Goal: Task Accomplishment & Management: Use online tool/utility

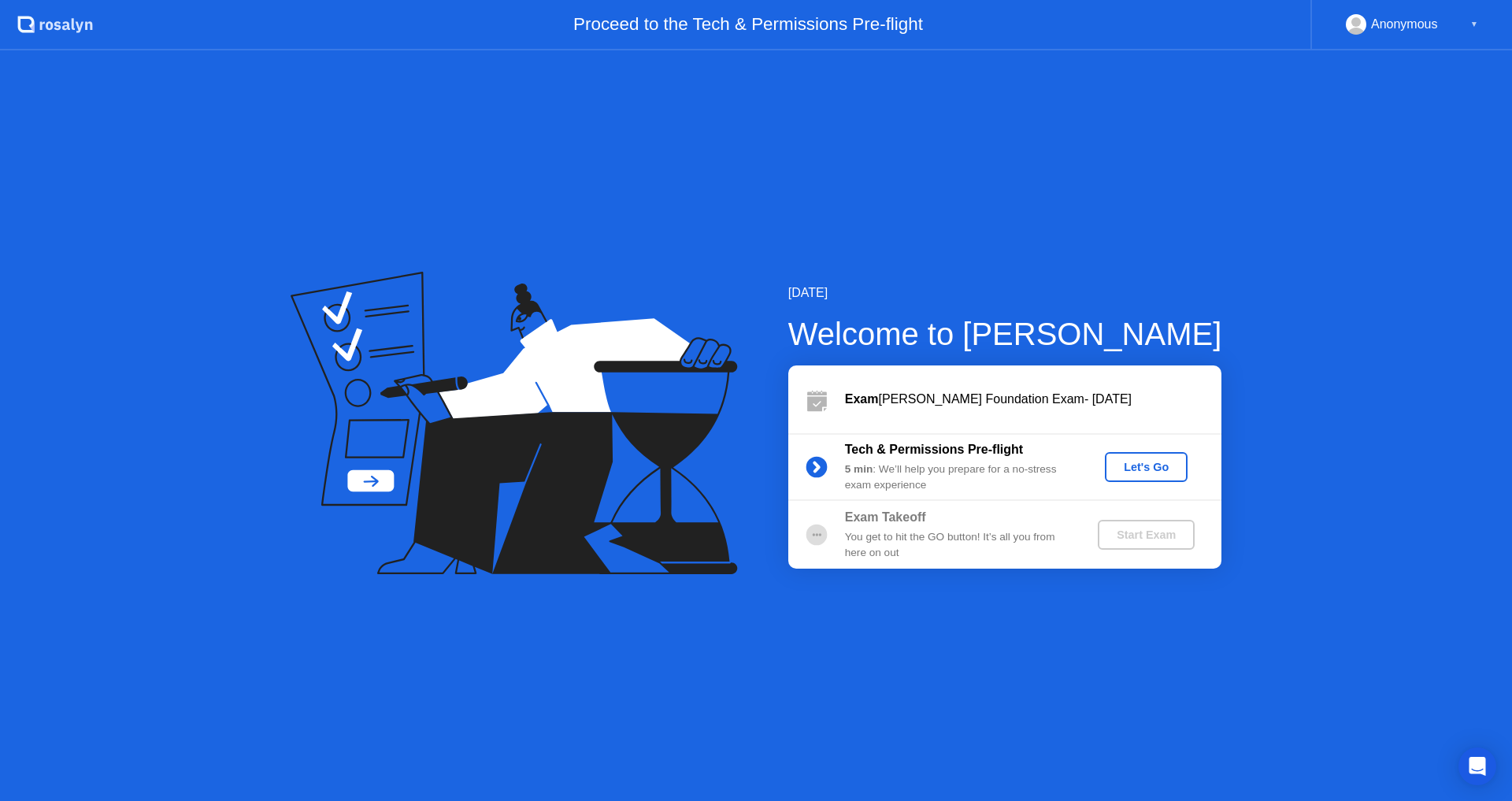
click at [1054, 521] on div "Exam Takeoff" at bounding box center [958, 518] width 227 height 19
click at [976, 454] on b "Tech & Permissions Pre-flight" at bounding box center [933, 449] width 178 height 13
click at [1138, 461] on div "Let's Go" at bounding box center [1146, 467] width 71 height 12
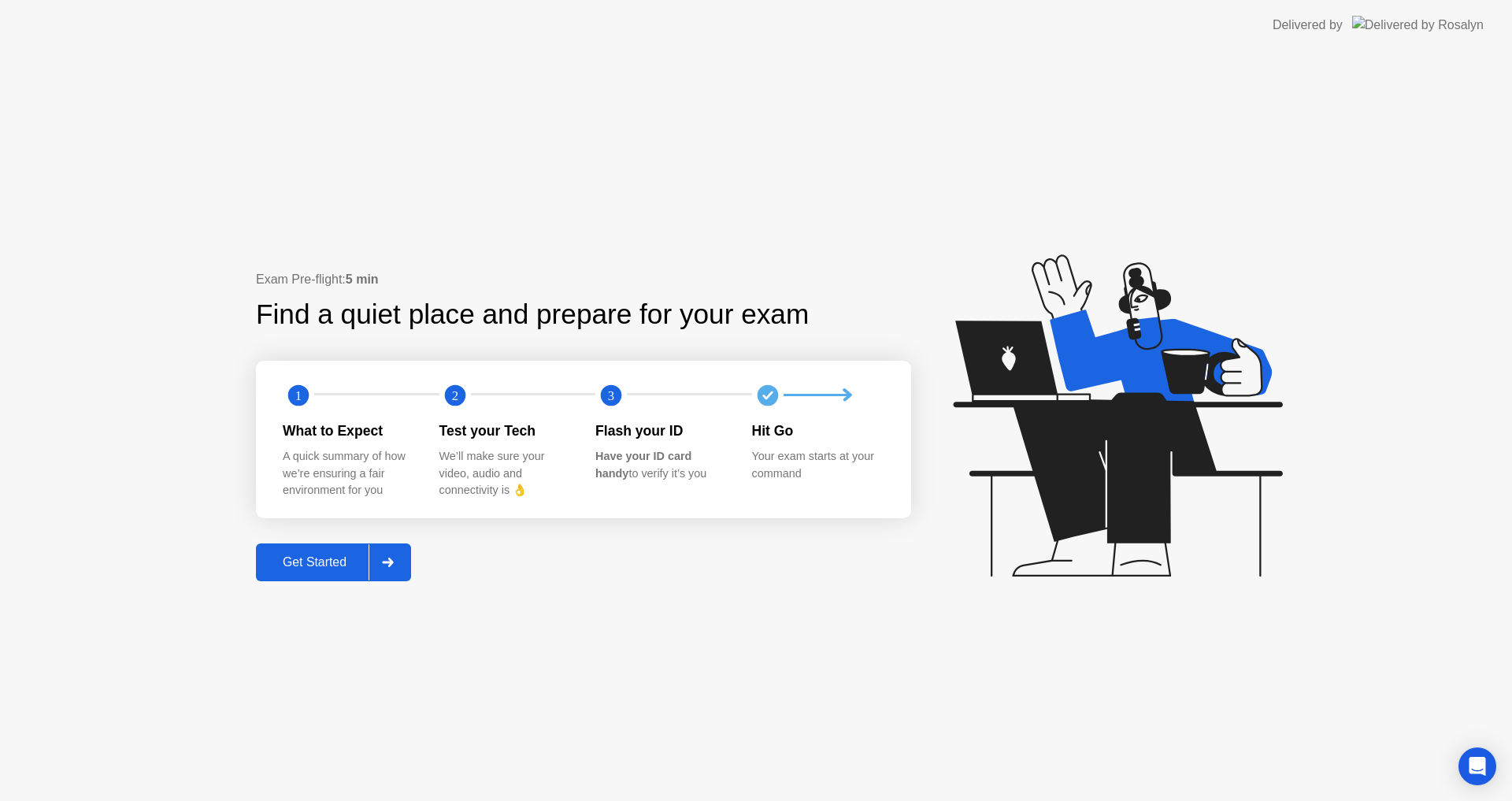
click at [294, 569] on div "Get Started" at bounding box center [314, 562] width 108 height 14
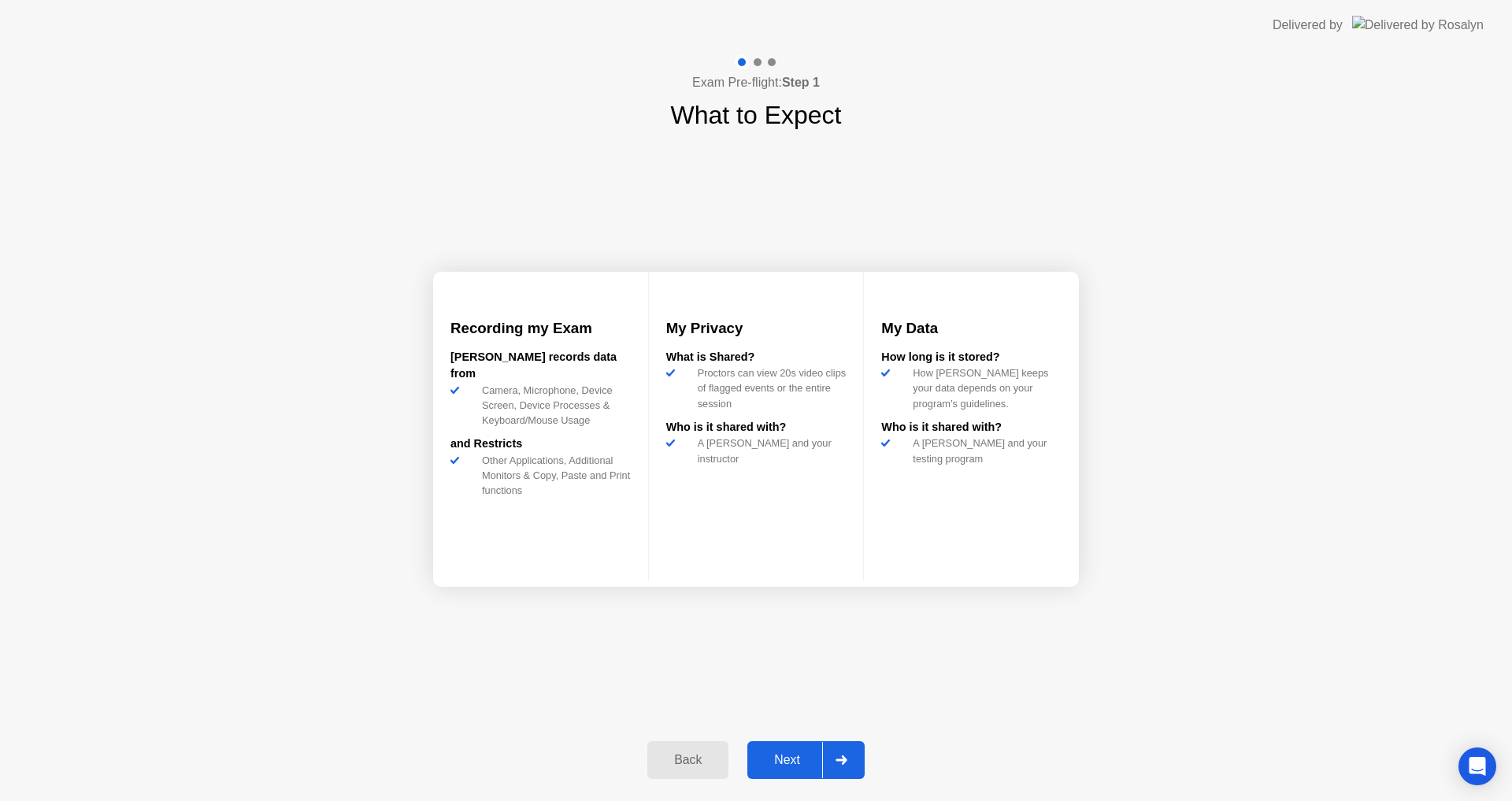
click at [790, 756] on div "Next" at bounding box center [787, 760] width 71 height 14
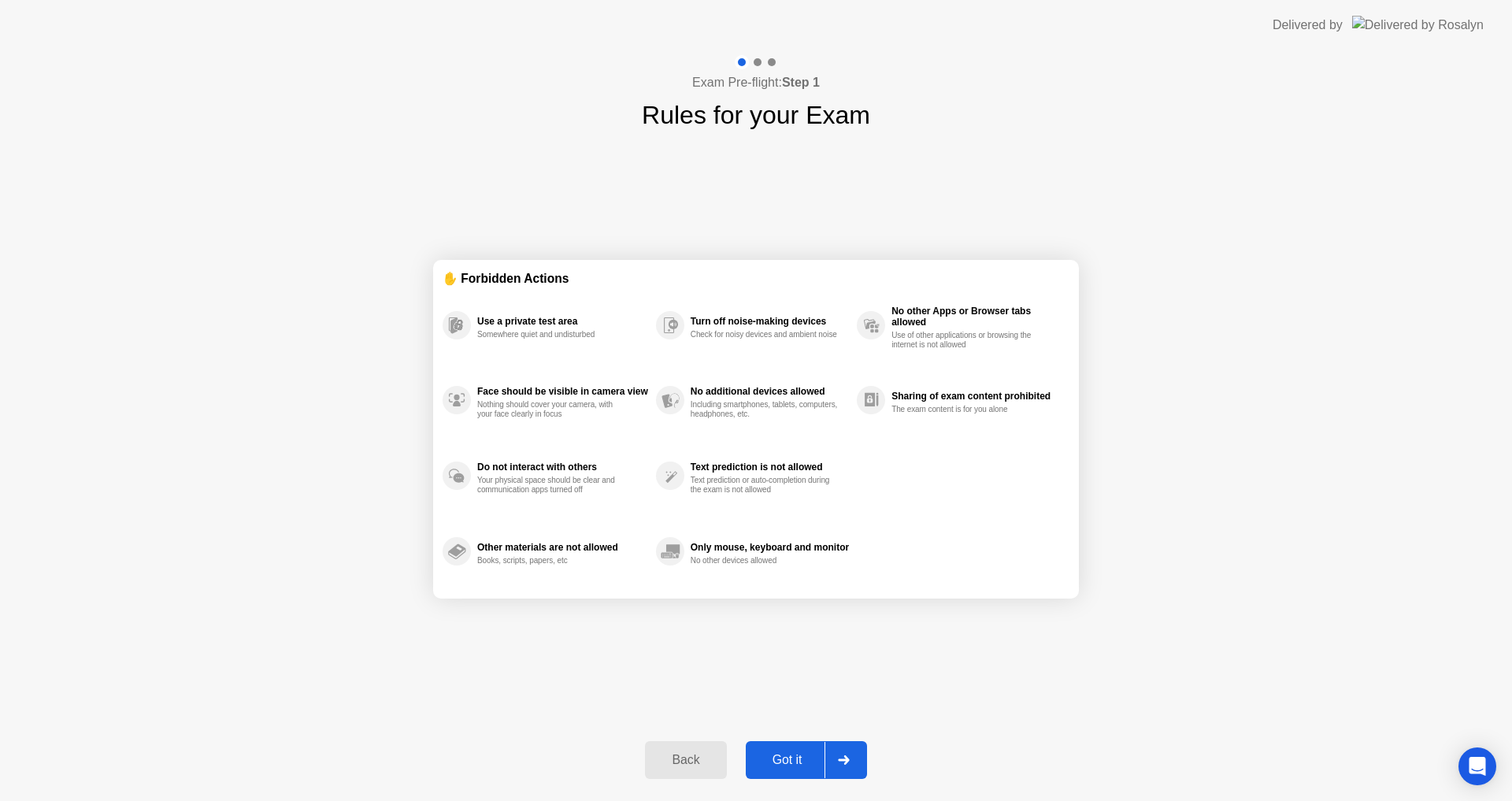
click at [781, 761] on div "Got it" at bounding box center [788, 760] width 74 height 14
select select "**********"
select select "*******"
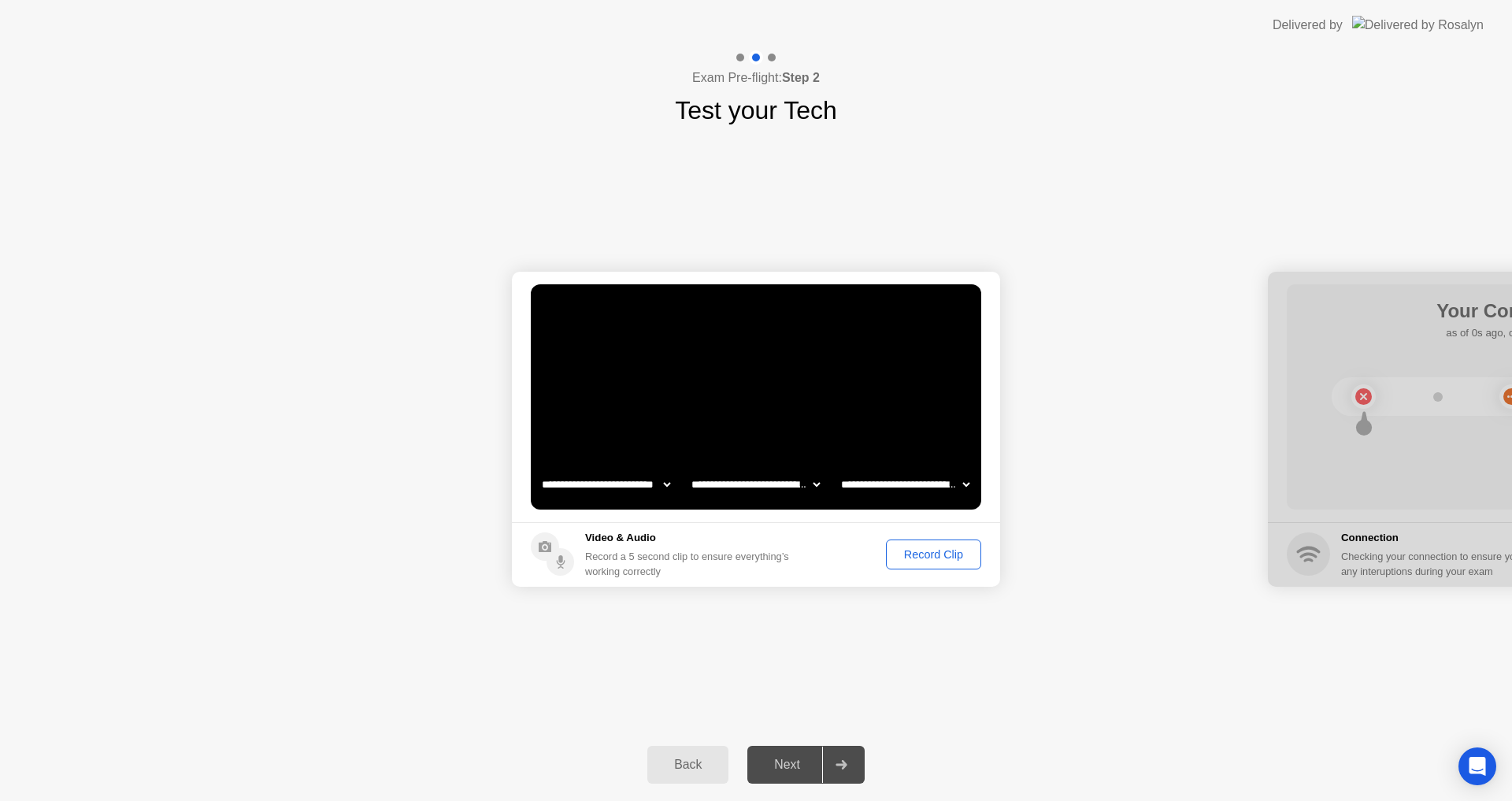
drag, startPoint x: 1344, startPoint y: 306, endPoint x: 1229, endPoint y: 305, distance: 115.0
drag, startPoint x: 950, startPoint y: 267, endPoint x: 951, endPoint y: 275, distance: 8.1
click at [808, 476] on select "**********" at bounding box center [756, 484] width 135 height 31
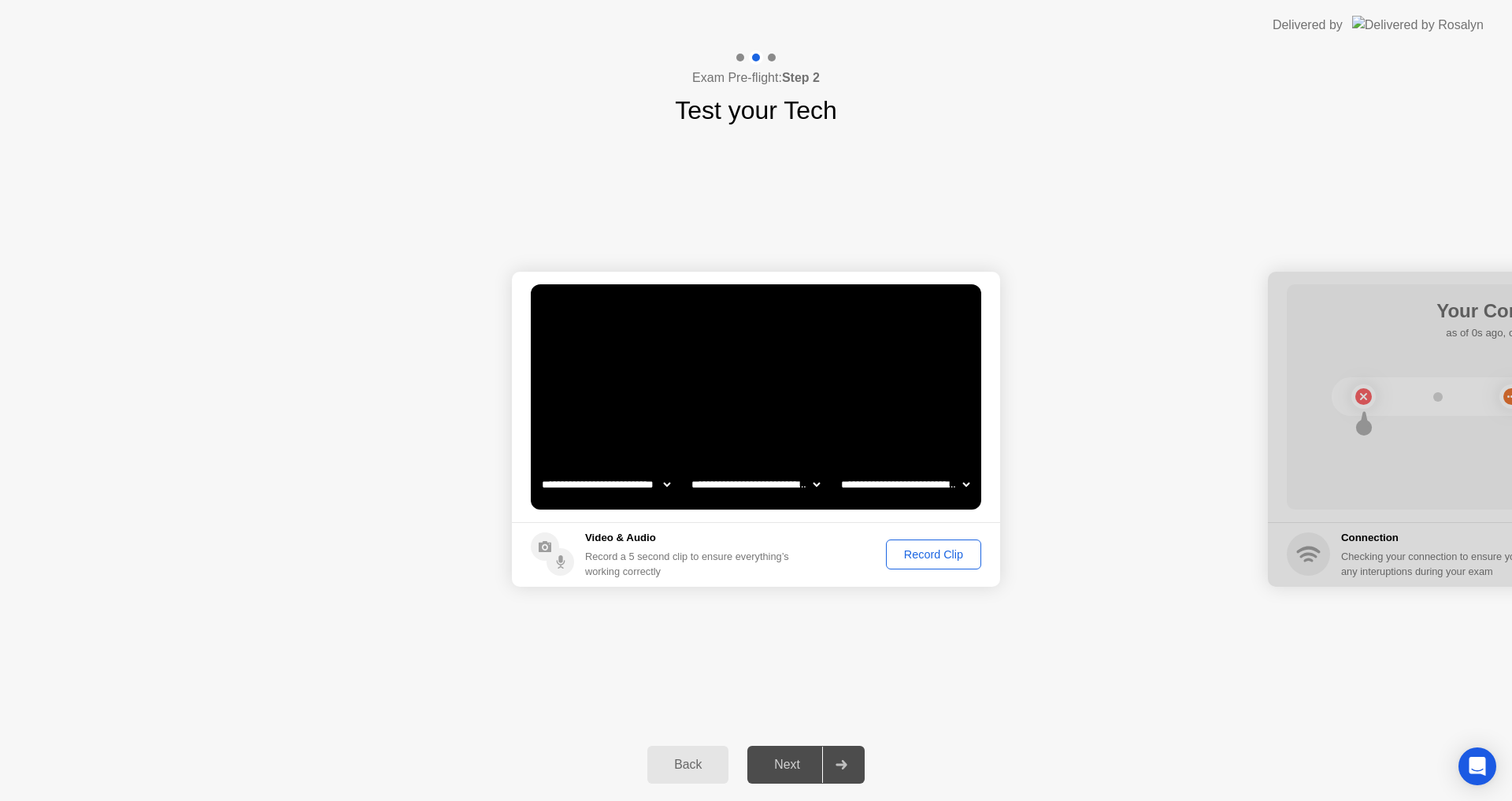
click at [818, 482] on select "**********" at bounding box center [756, 484] width 135 height 31
click at [958, 478] on select "**********" at bounding box center [905, 484] width 135 height 31
click at [937, 651] on div "**********" at bounding box center [756, 428] width 1512 height 600
click at [910, 553] on div "Record Clip" at bounding box center [934, 554] width 85 height 12
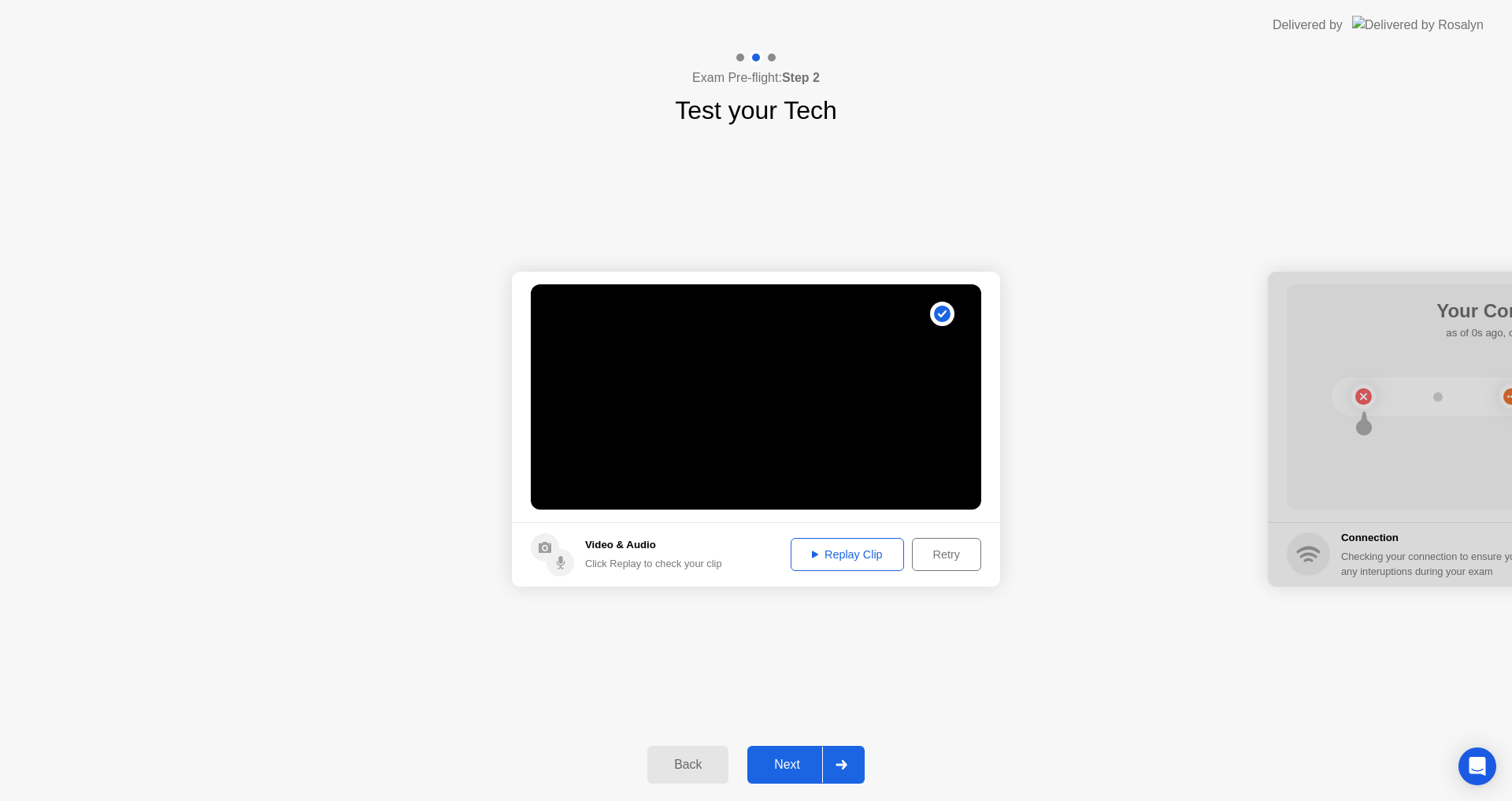
click at [796, 759] on div "Next" at bounding box center [787, 764] width 71 height 14
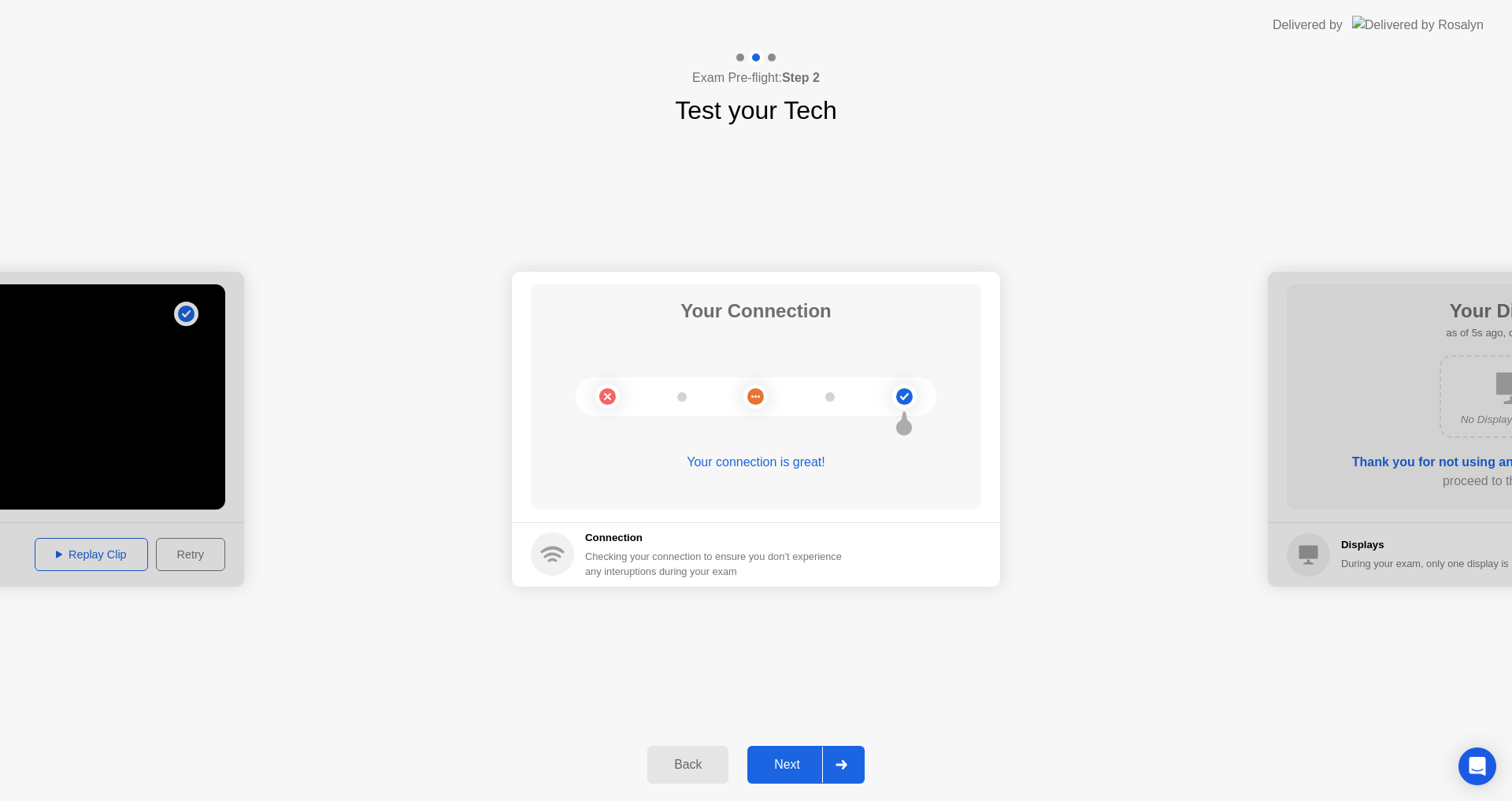
click at [788, 762] on div "Next" at bounding box center [787, 764] width 71 height 14
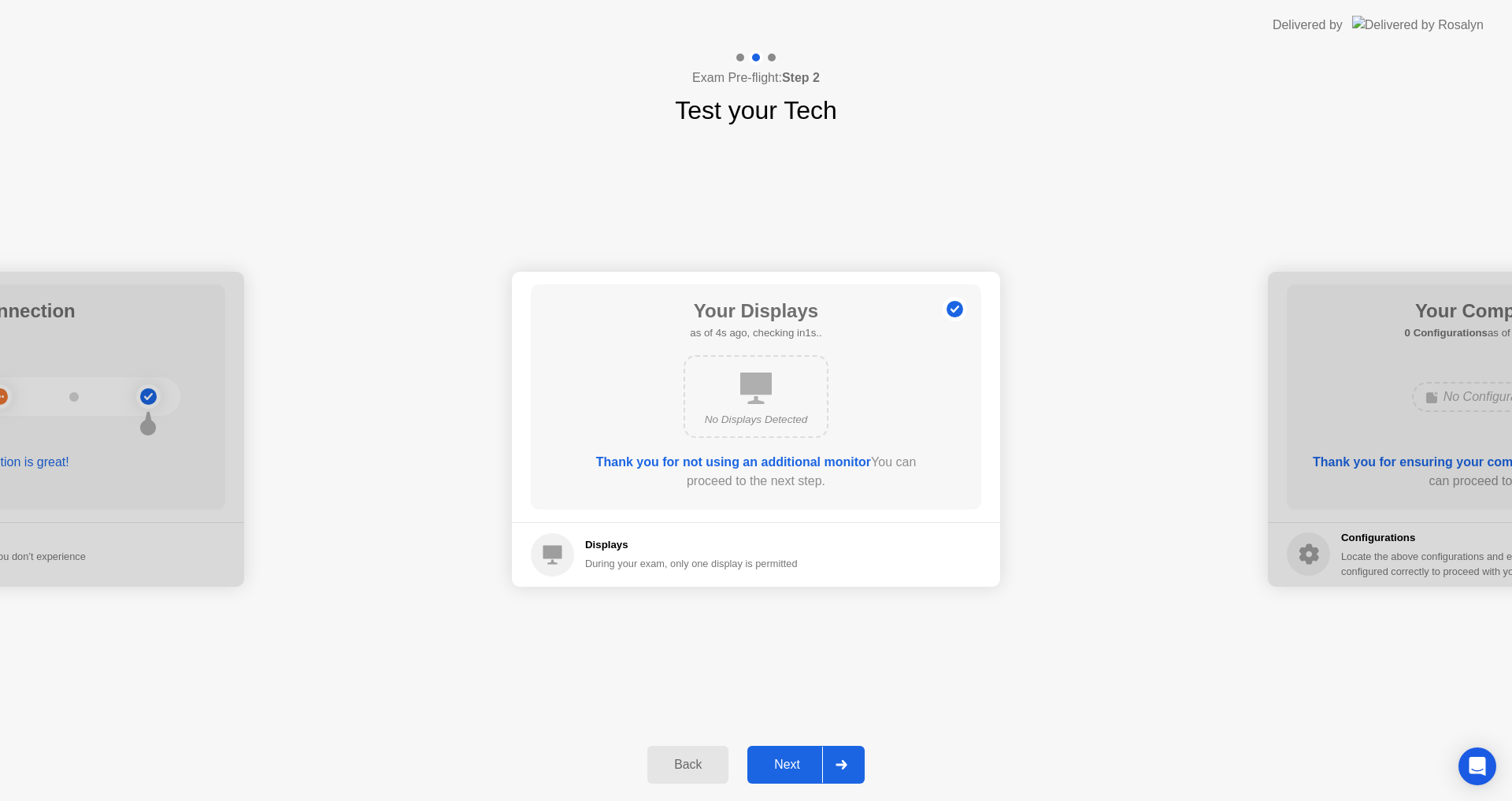
click at [787, 771] on div "Next" at bounding box center [787, 764] width 71 height 14
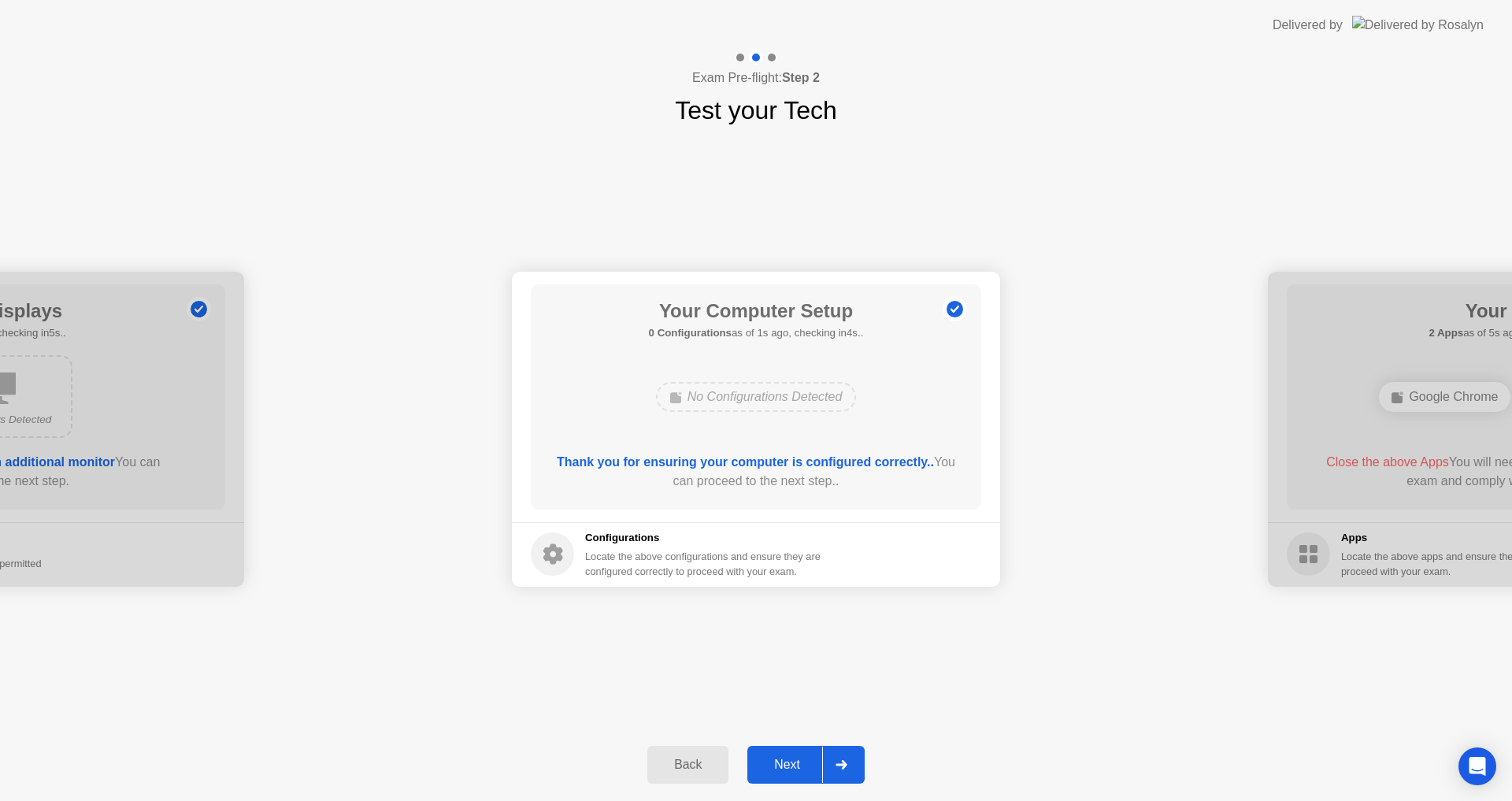
click at [780, 766] on div "Next" at bounding box center [787, 764] width 71 height 14
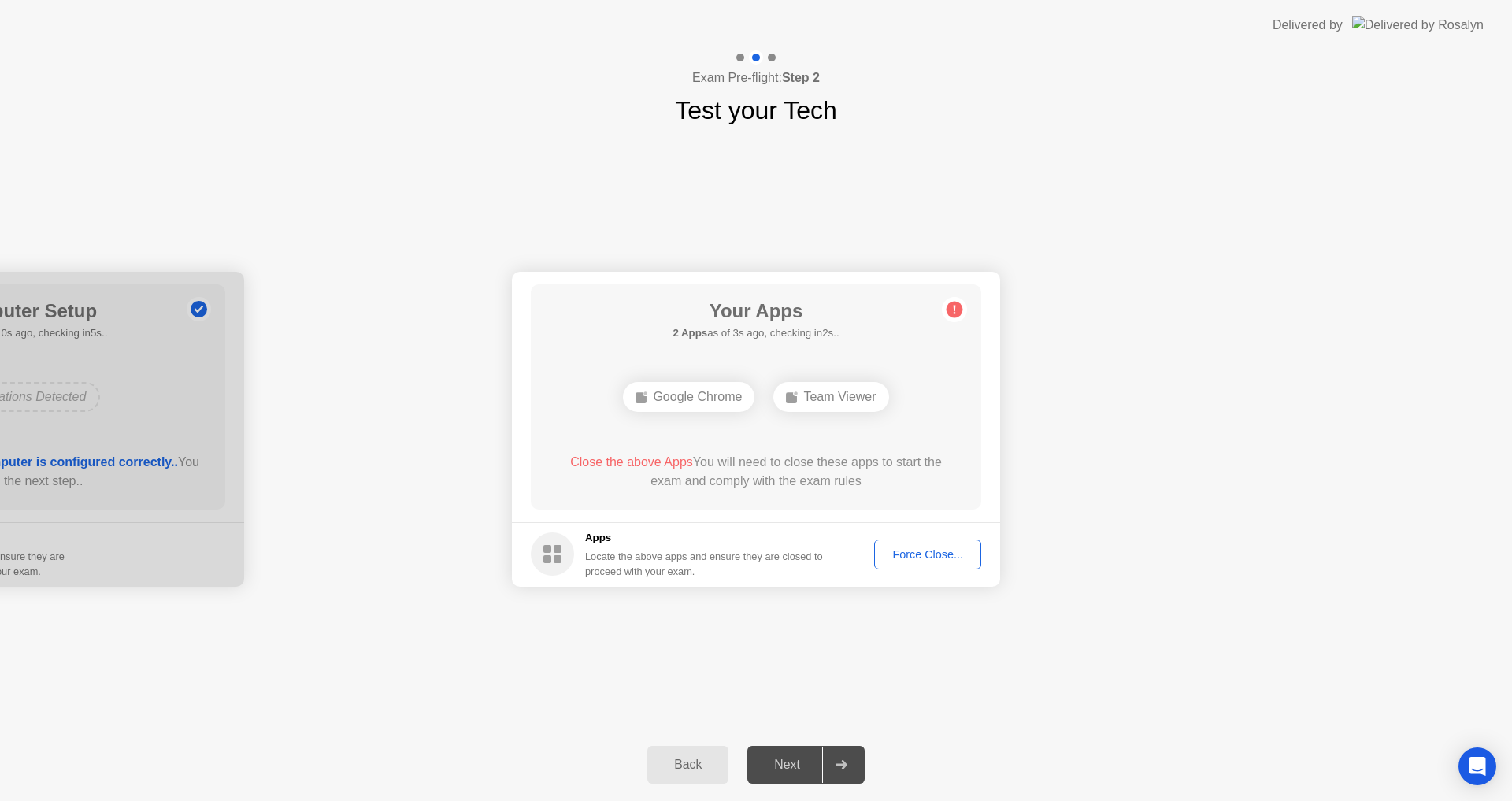
click at [922, 553] on div "Force Close..." at bounding box center [928, 554] width 96 height 12
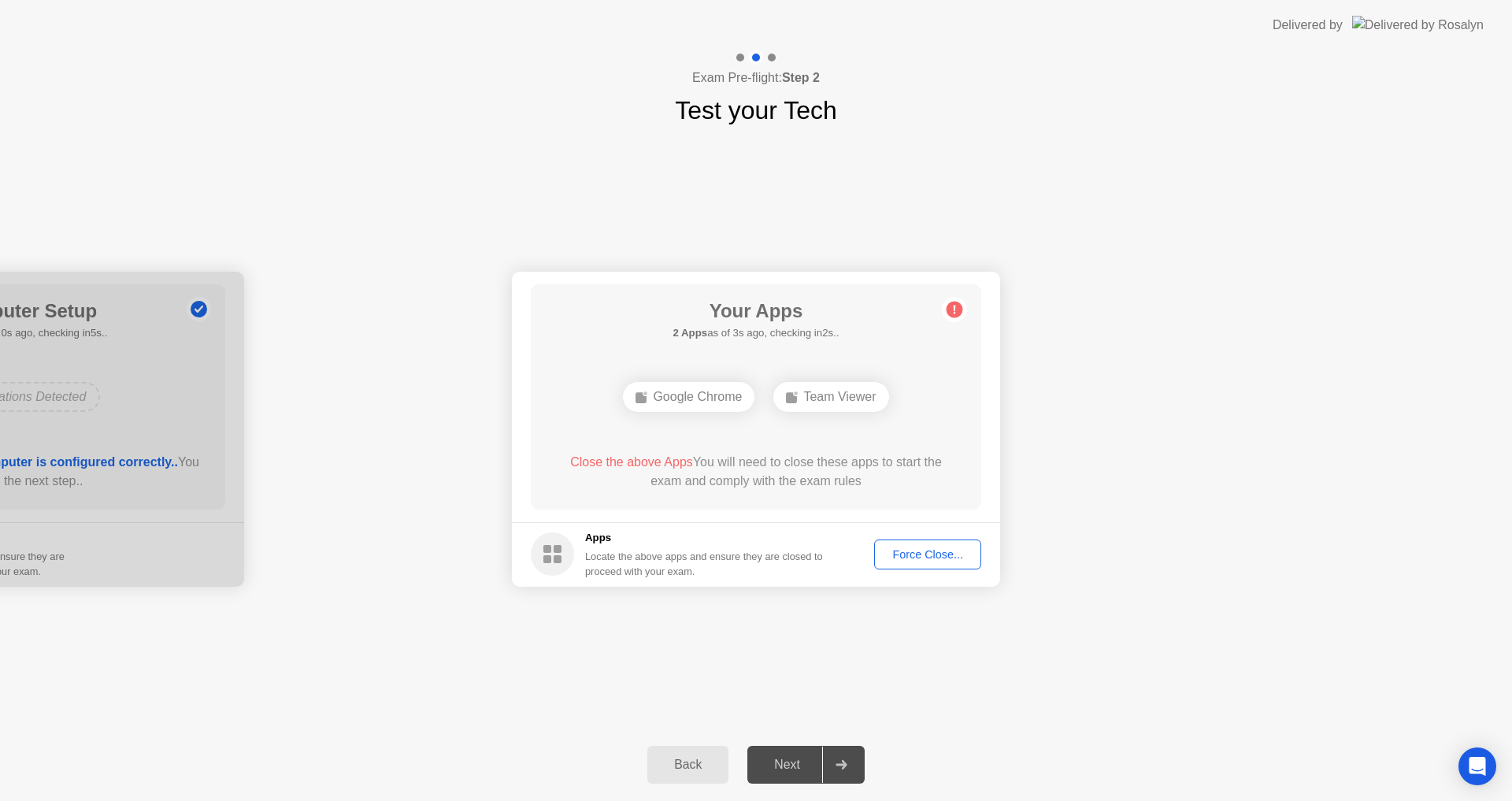
click at [904, 554] on div "Force Close..." at bounding box center [928, 554] width 96 height 12
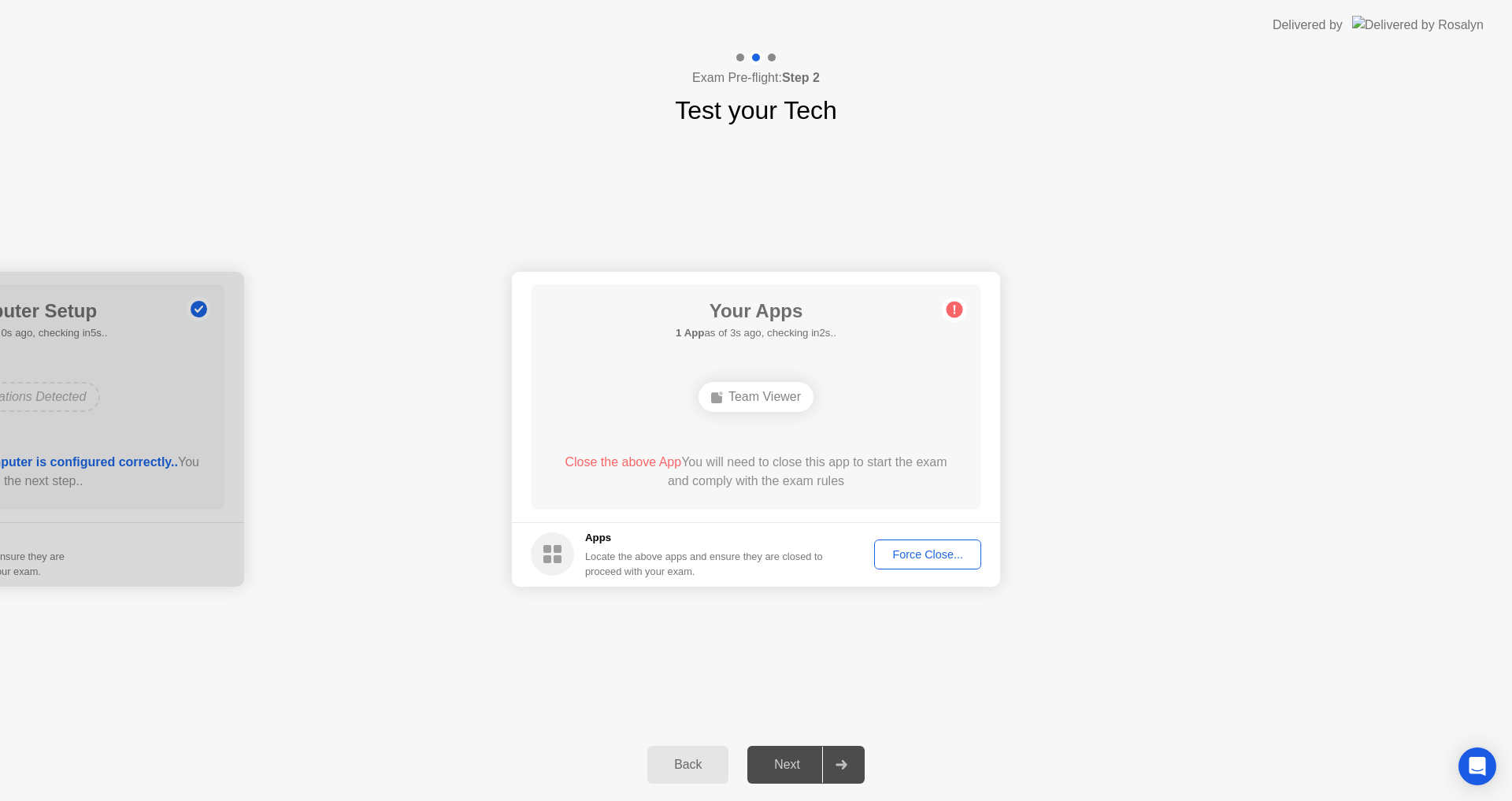
click at [636, 552] on div "Locate the above apps and ensure they are closed to proceed with your exam." at bounding box center [705, 564] width 239 height 30
click at [752, 391] on div "Team Viewer" at bounding box center [756, 396] width 360 height 42
click at [761, 401] on div "Team Viewer" at bounding box center [756, 397] width 115 height 30
click at [910, 550] on div "Force Close..." at bounding box center [928, 554] width 96 height 12
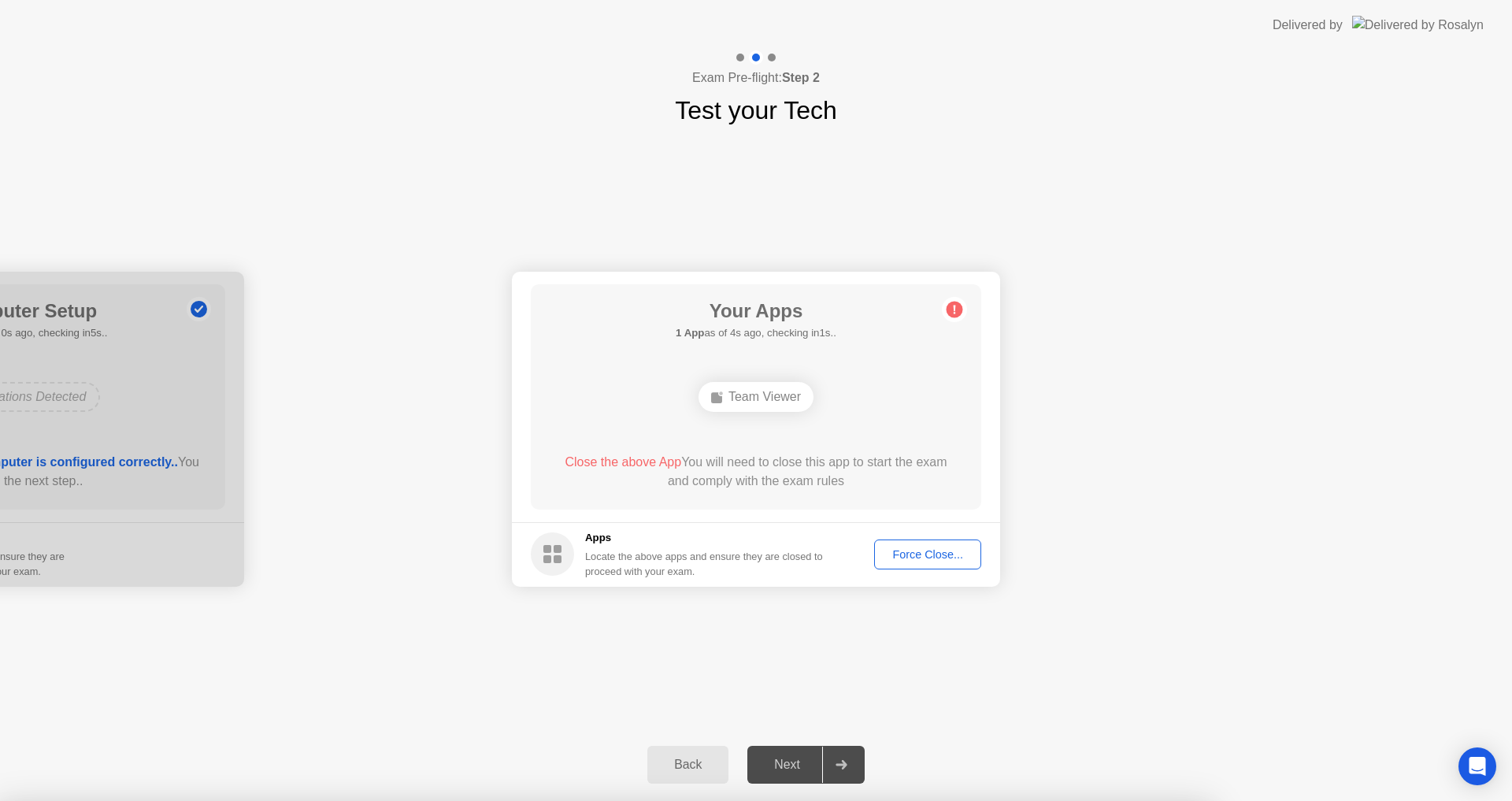
click at [910, 800] on div at bounding box center [756, 801] width 1512 height 0
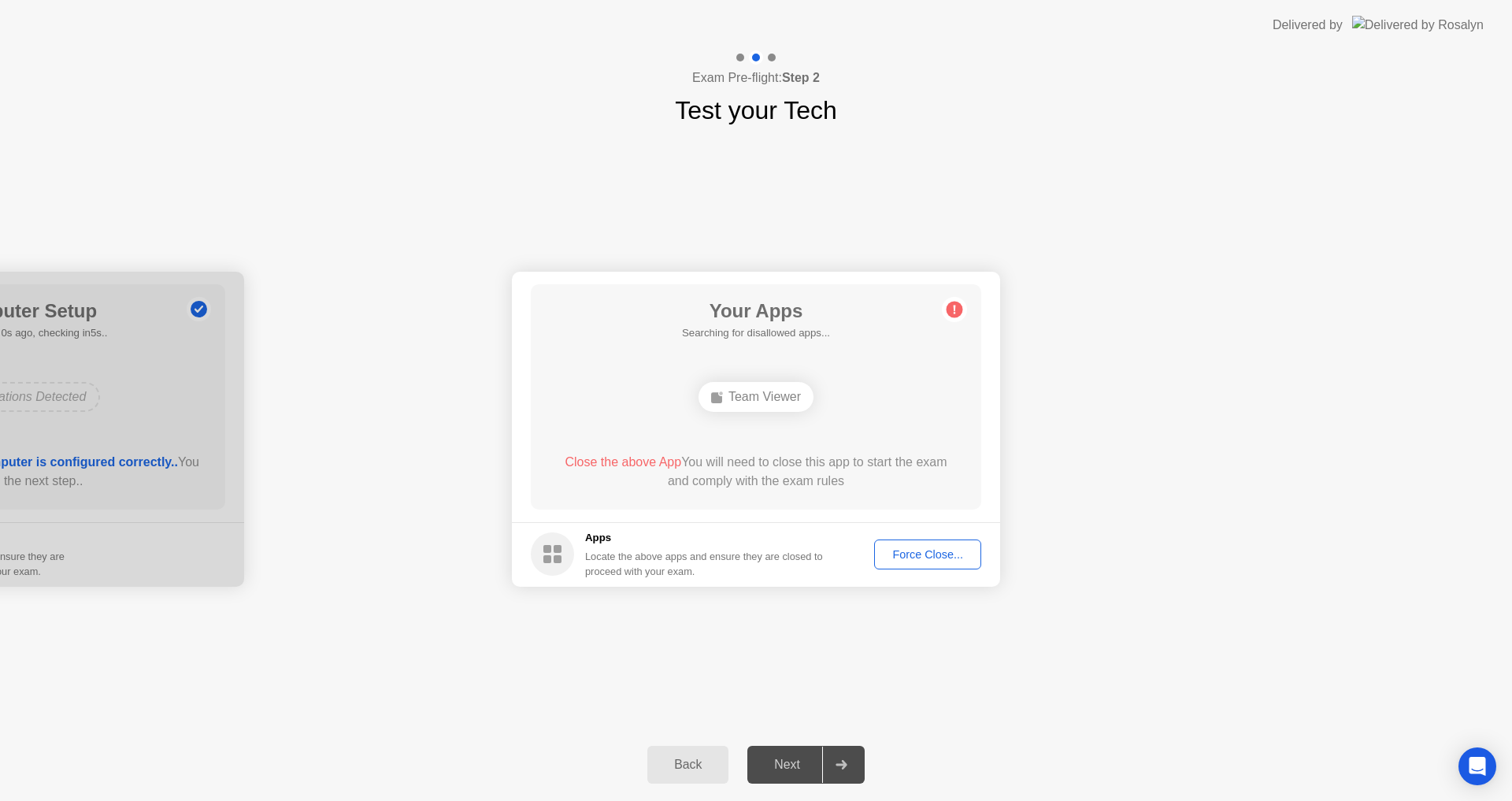
click at [931, 553] on div "Force Close..." at bounding box center [928, 554] width 96 height 12
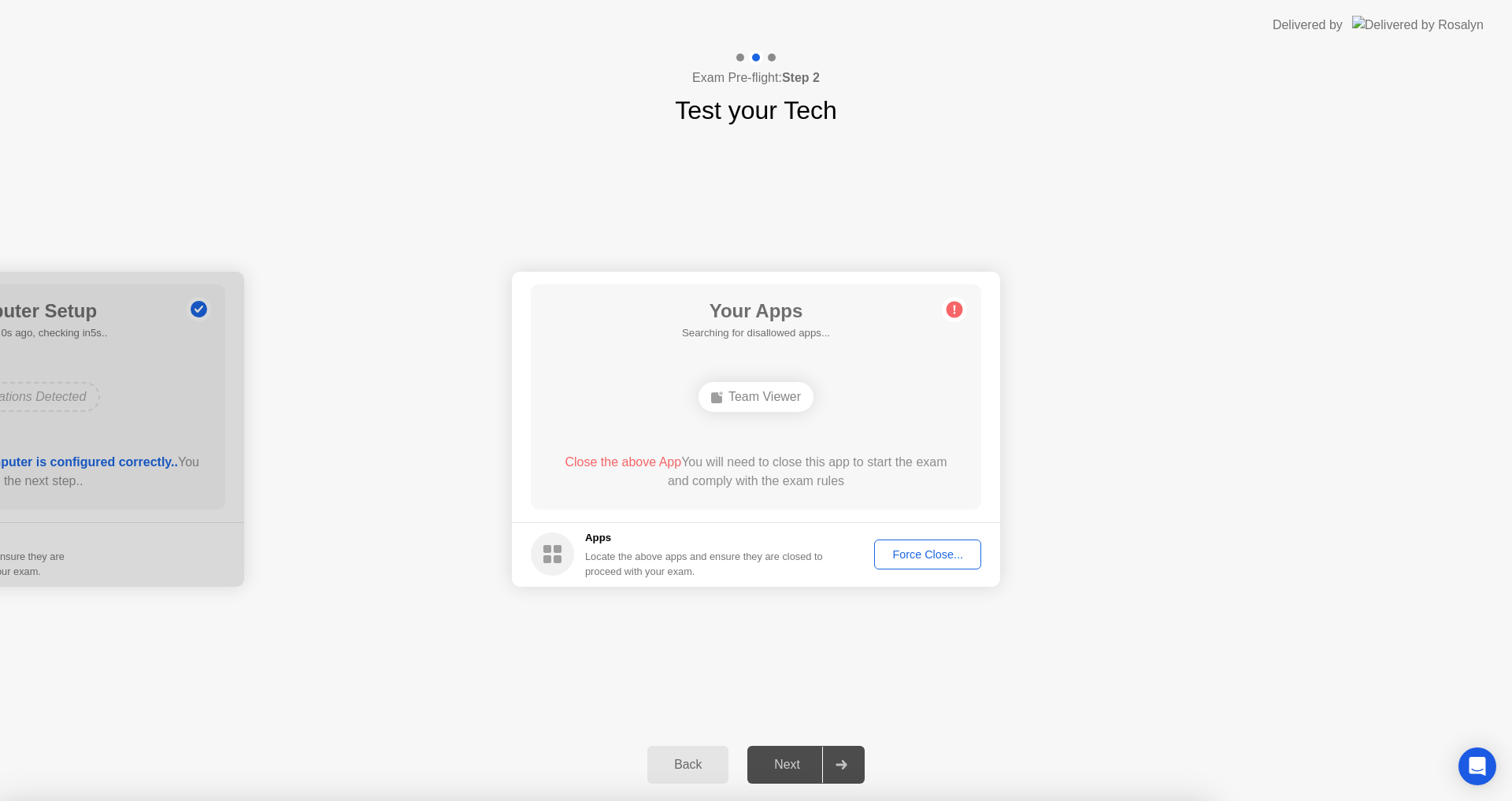
click at [1163, 800] on div at bounding box center [756, 801] width 1512 height 0
click at [1117, 800] on div at bounding box center [756, 801] width 1512 height 0
click at [1161, 800] on div at bounding box center [756, 801] width 1512 height 0
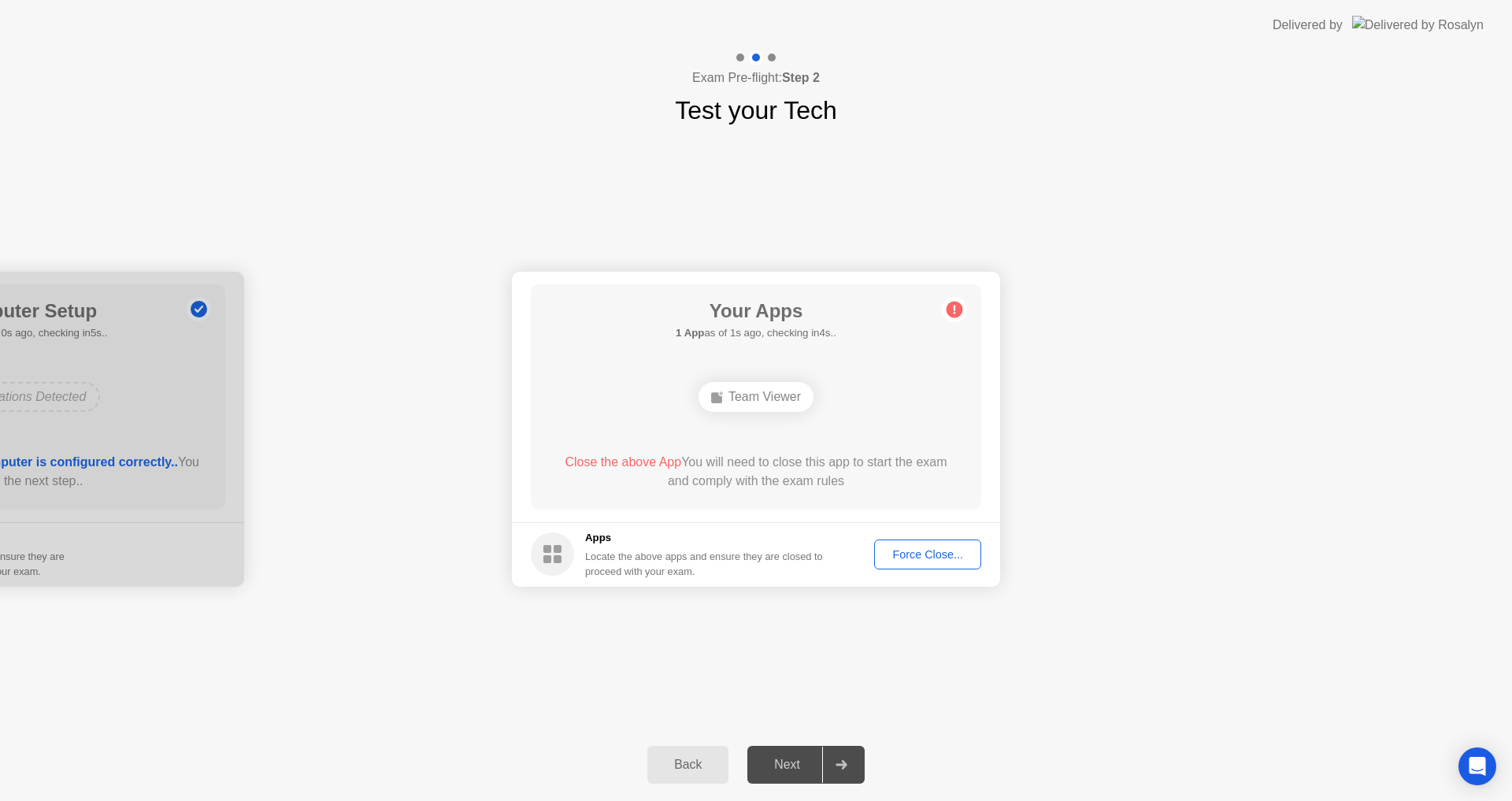
click at [931, 549] on div "Force Close..." at bounding box center [928, 554] width 96 height 12
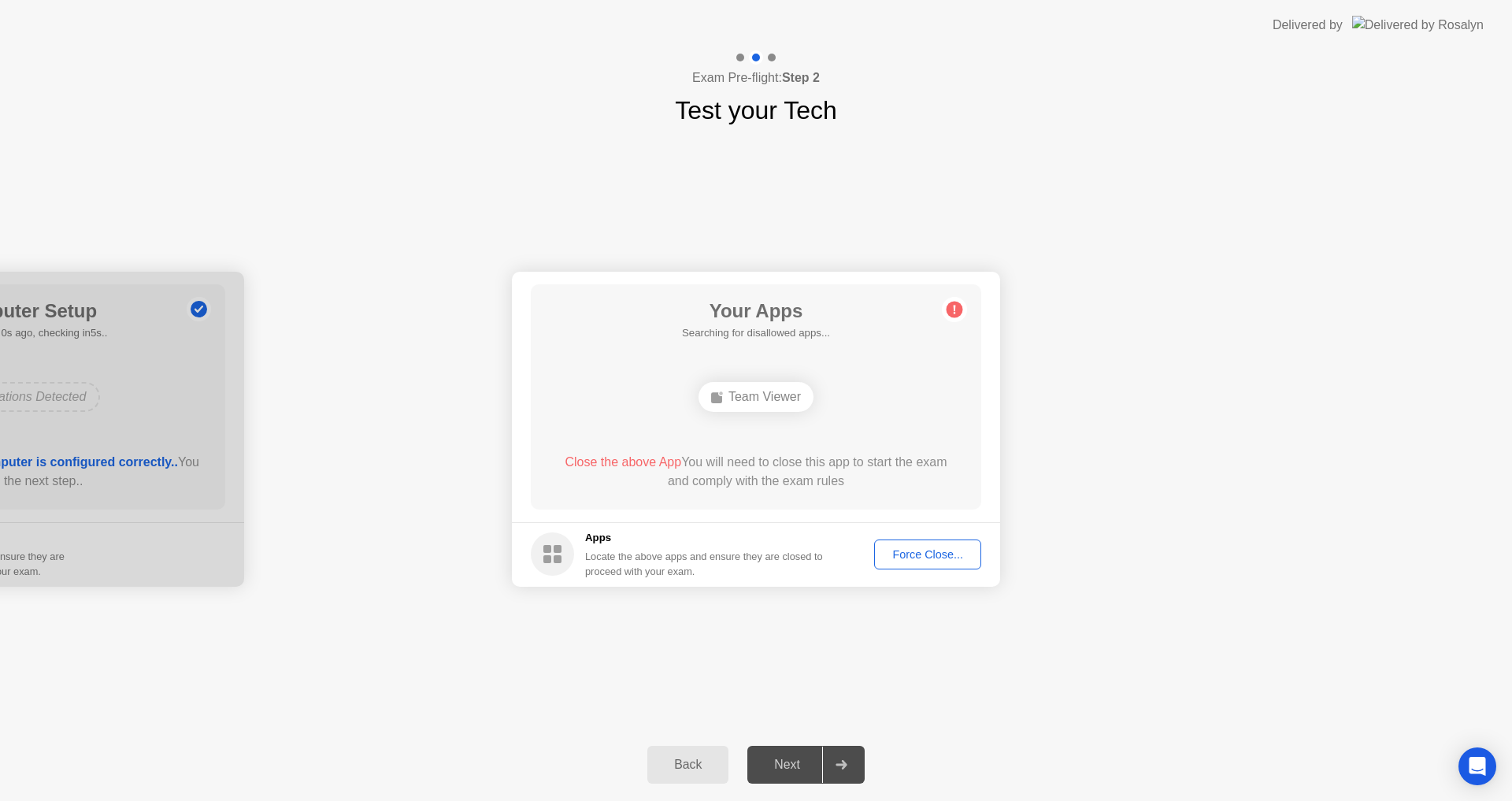
drag, startPoint x: 140, startPoint y: 312, endPoint x: 450, endPoint y: 269, distance: 313.0
click at [564, 568] on circle at bounding box center [552, 554] width 43 height 43
drag, startPoint x: 1069, startPoint y: 617, endPoint x: 1080, endPoint y: 617, distance: 11.0
click at [1069, 617] on div "**********" at bounding box center [756, 428] width 1512 height 600
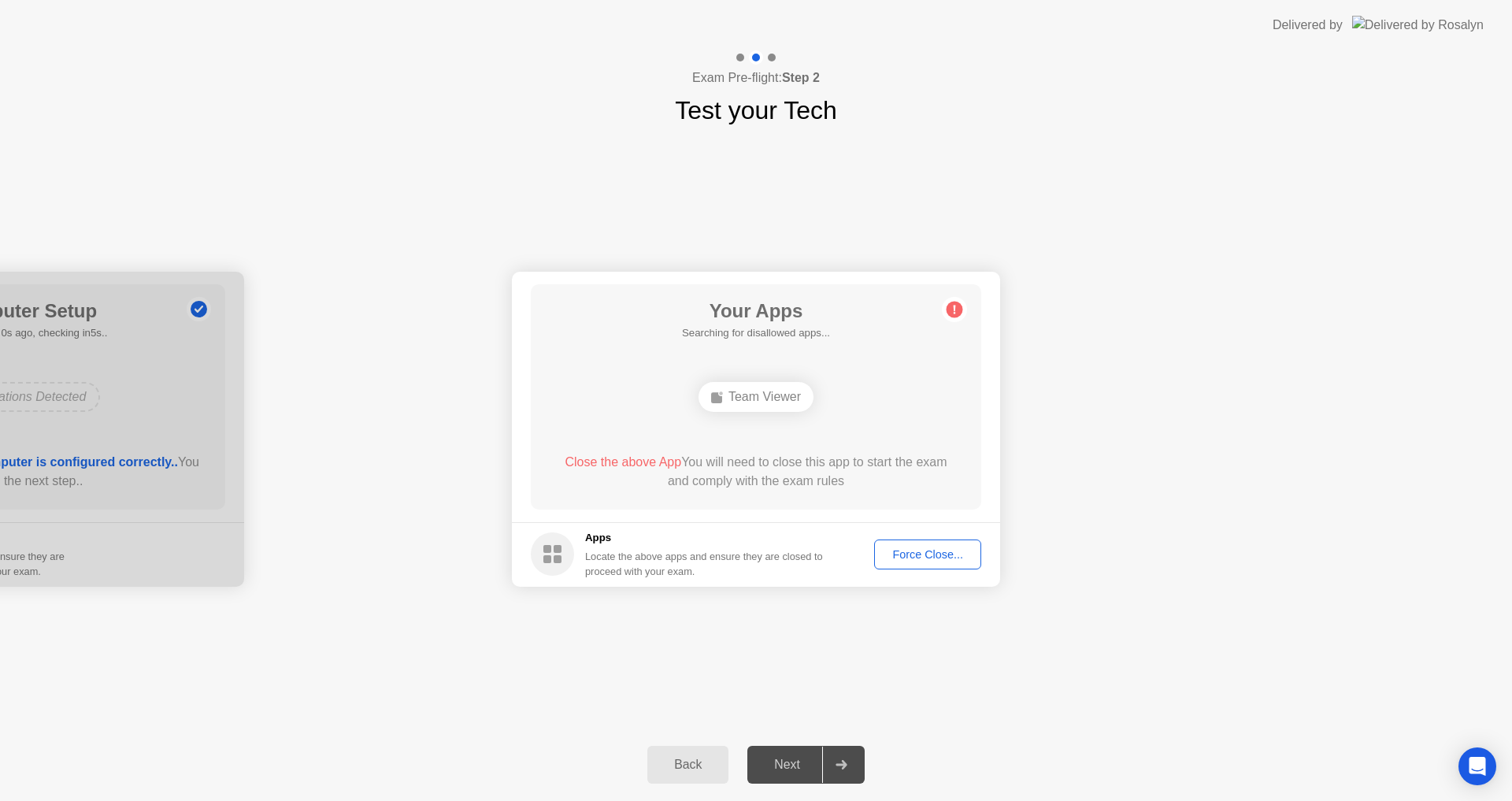
click at [898, 560] on div "Force Close..." at bounding box center [928, 554] width 96 height 12
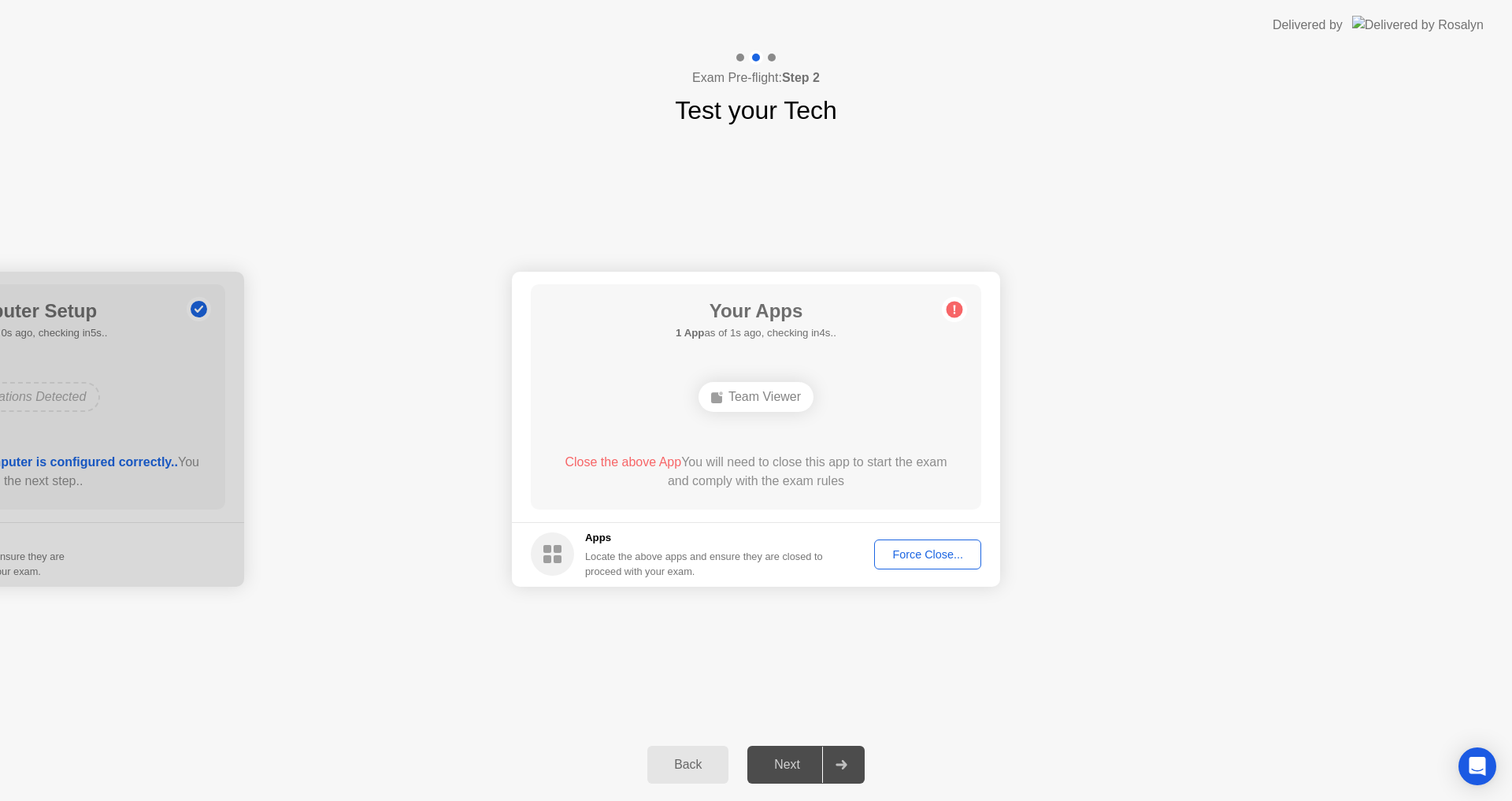
click at [928, 555] on div "Force Close..." at bounding box center [928, 554] width 96 height 12
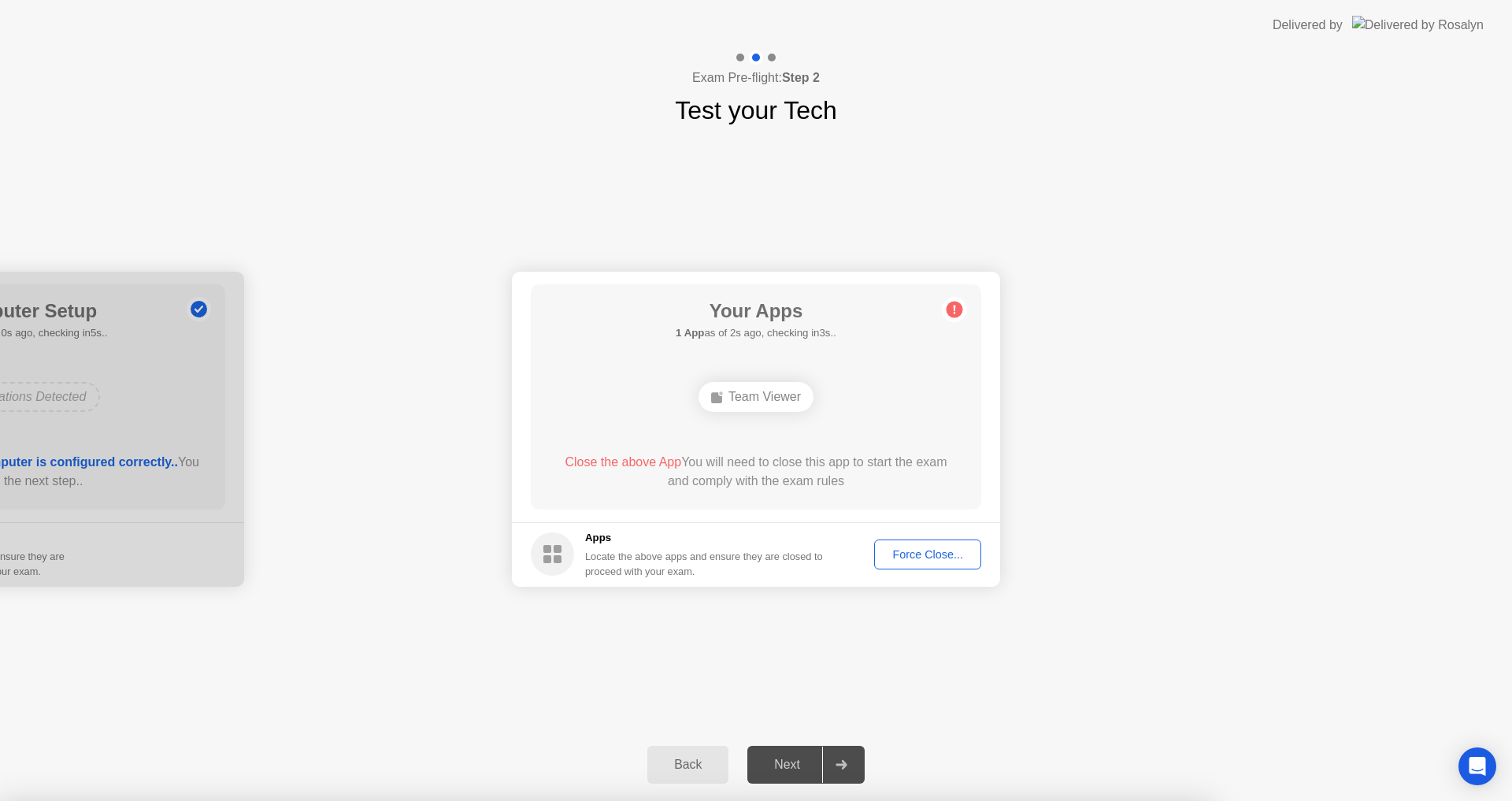
click at [814, 800] on div at bounding box center [756, 801] width 1512 height 0
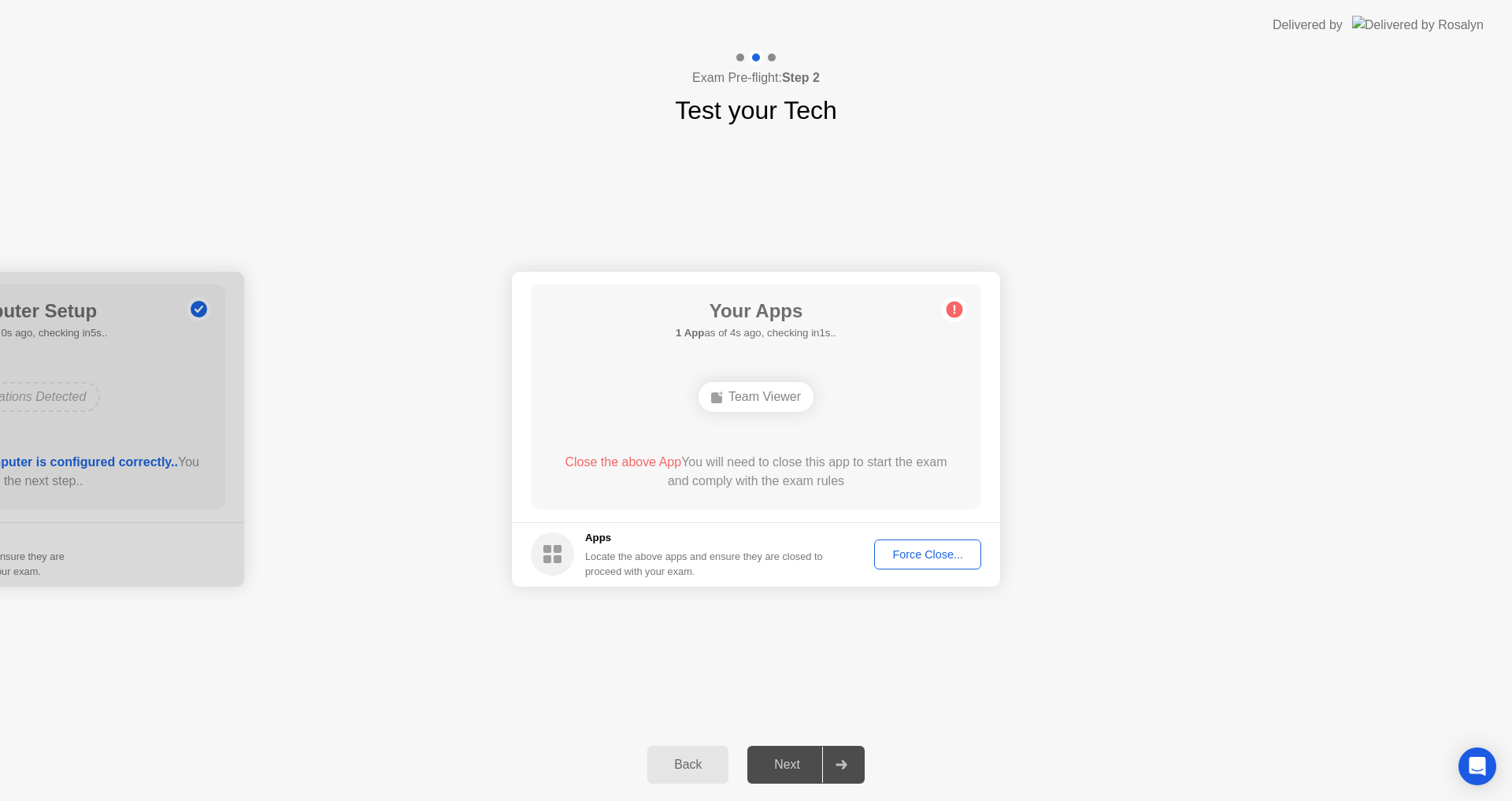
click at [923, 551] on div "Force Close..." at bounding box center [928, 554] width 96 height 12
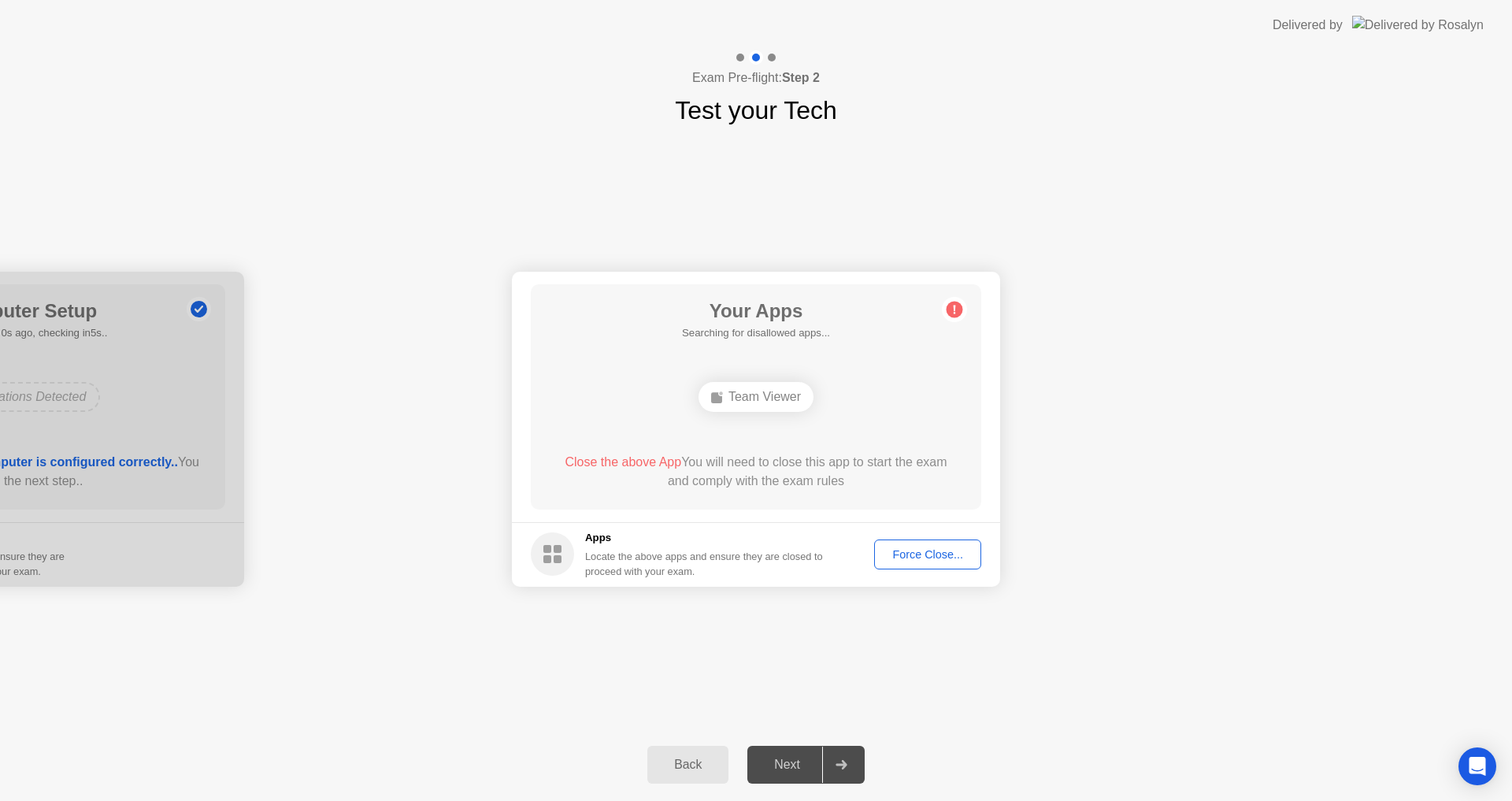
click at [715, 772] on div "Back" at bounding box center [688, 764] width 72 height 14
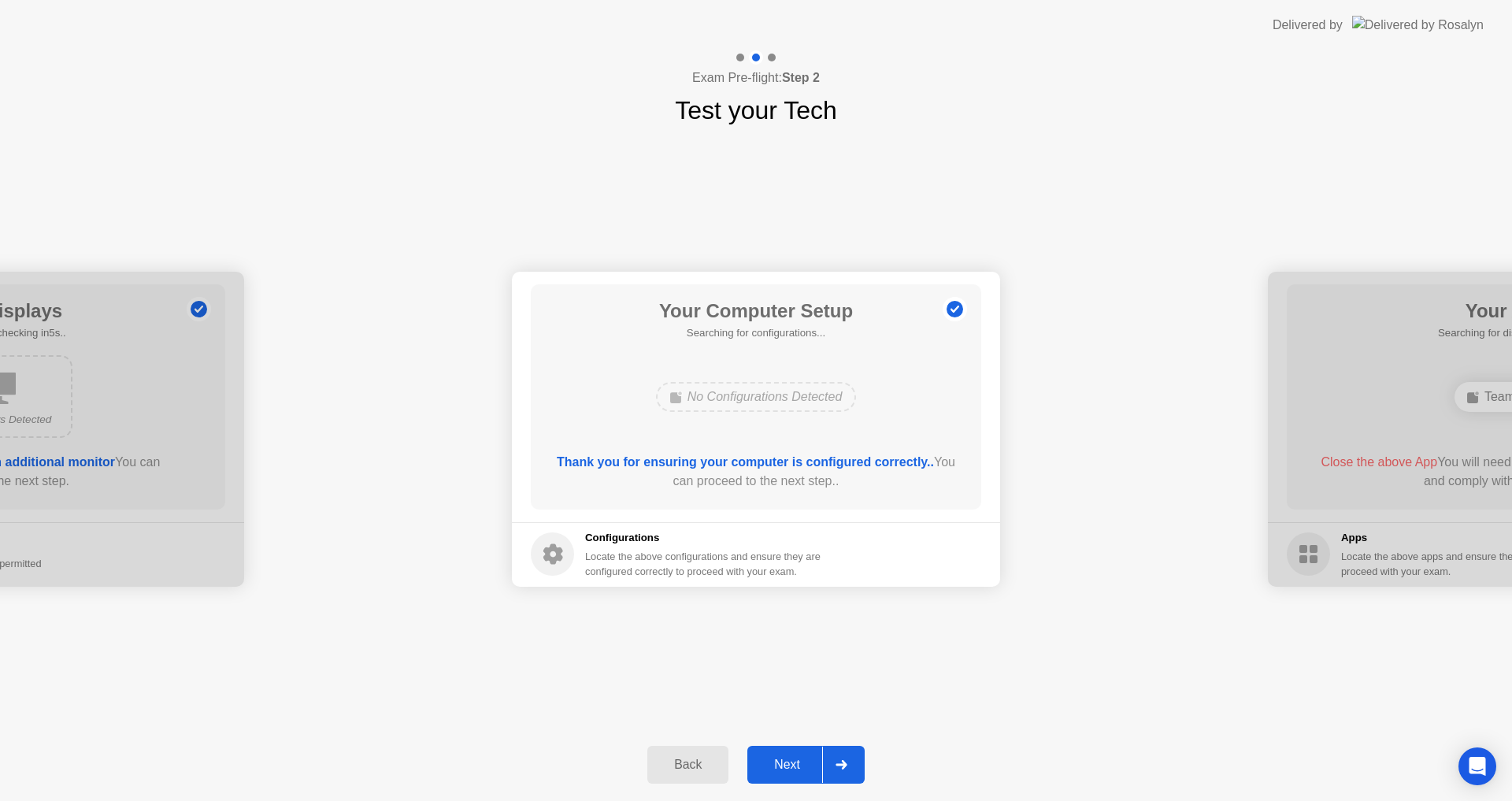
click at [795, 769] on div "Next" at bounding box center [787, 764] width 71 height 14
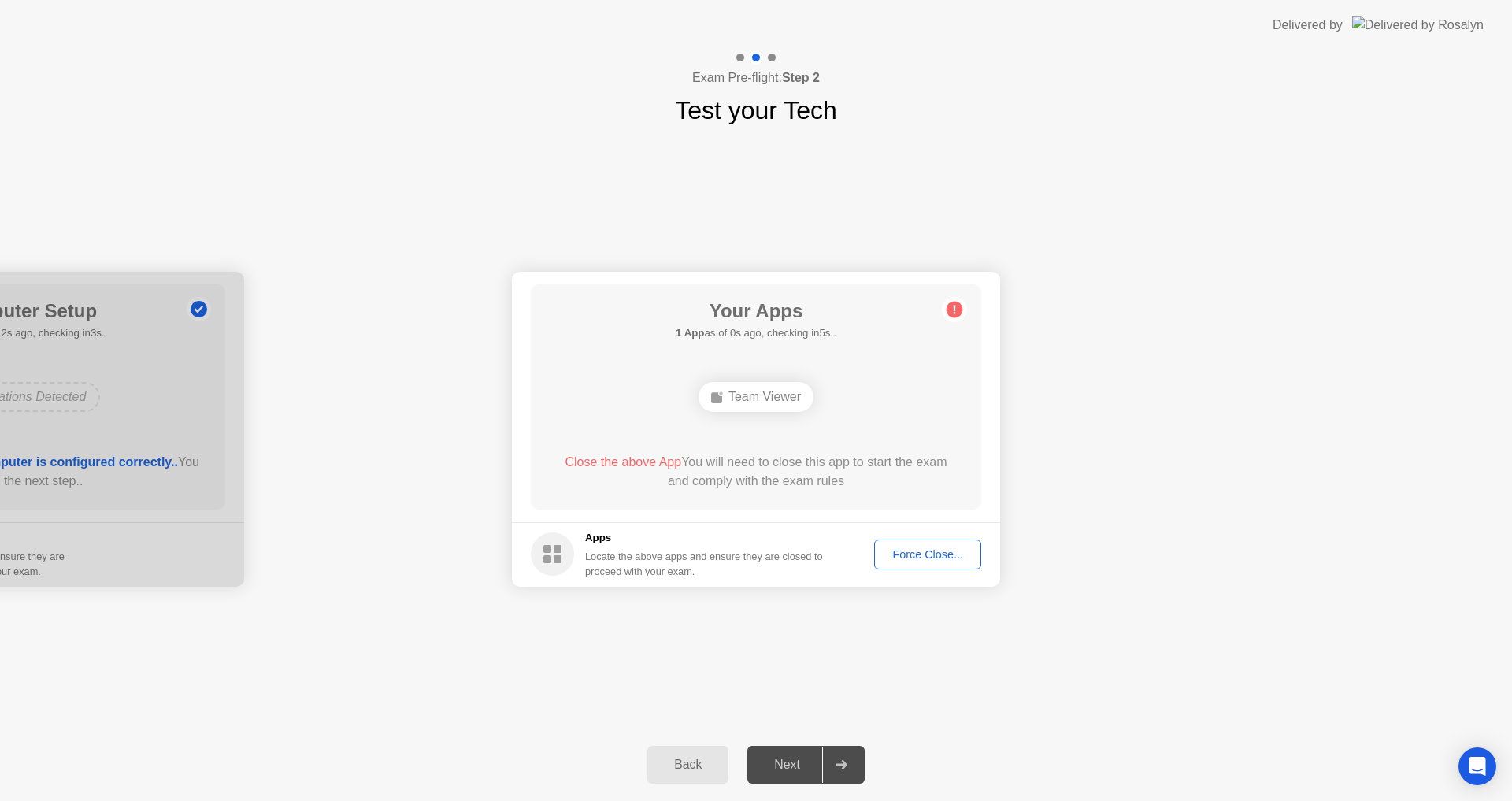
click at [697, 759] on div "Back" at bounding box center [688, 764] width 72 height 14
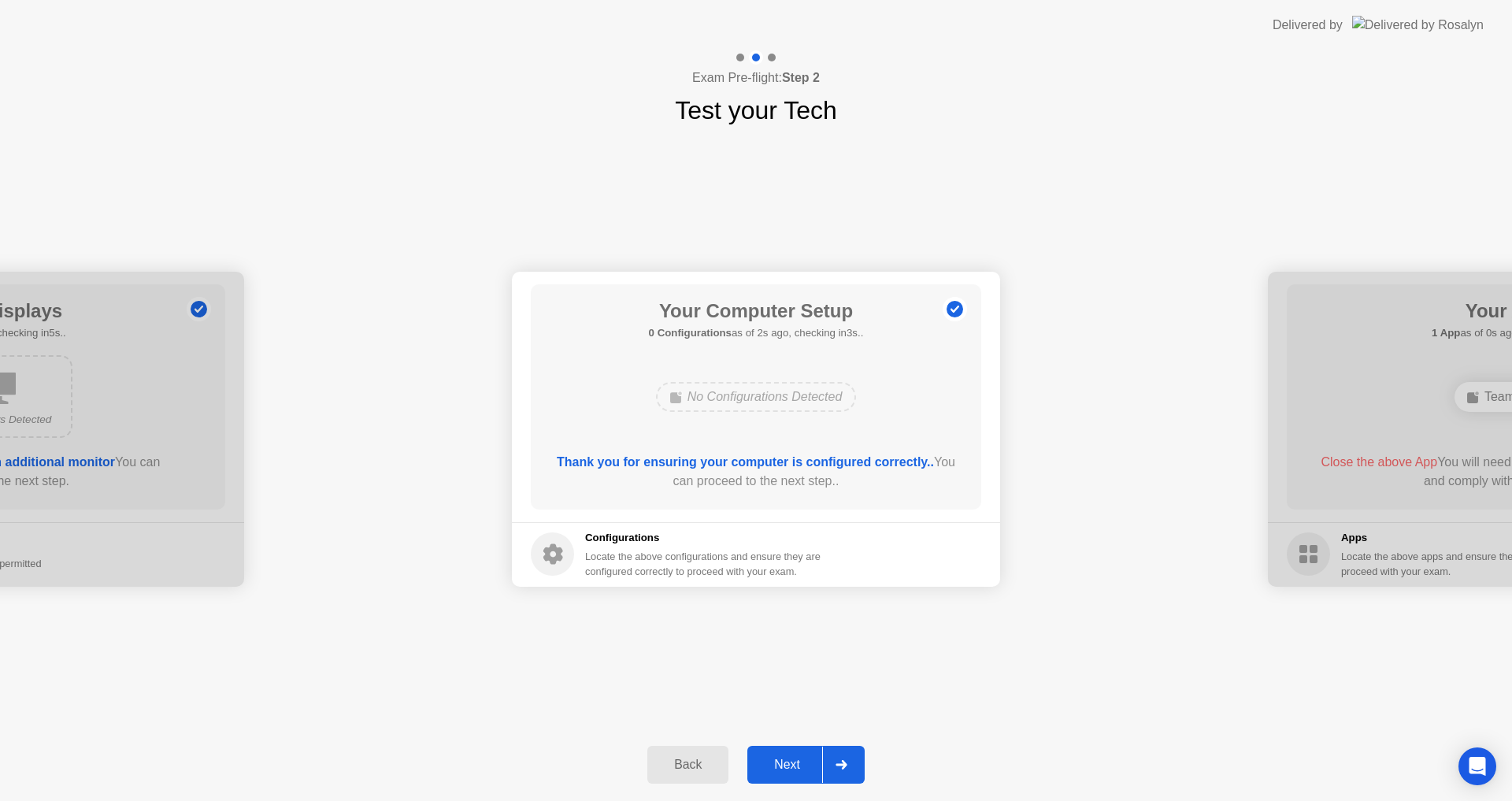
click at [789, 758] on div "Next" at bounding box center [787, 764] width 71 height 14
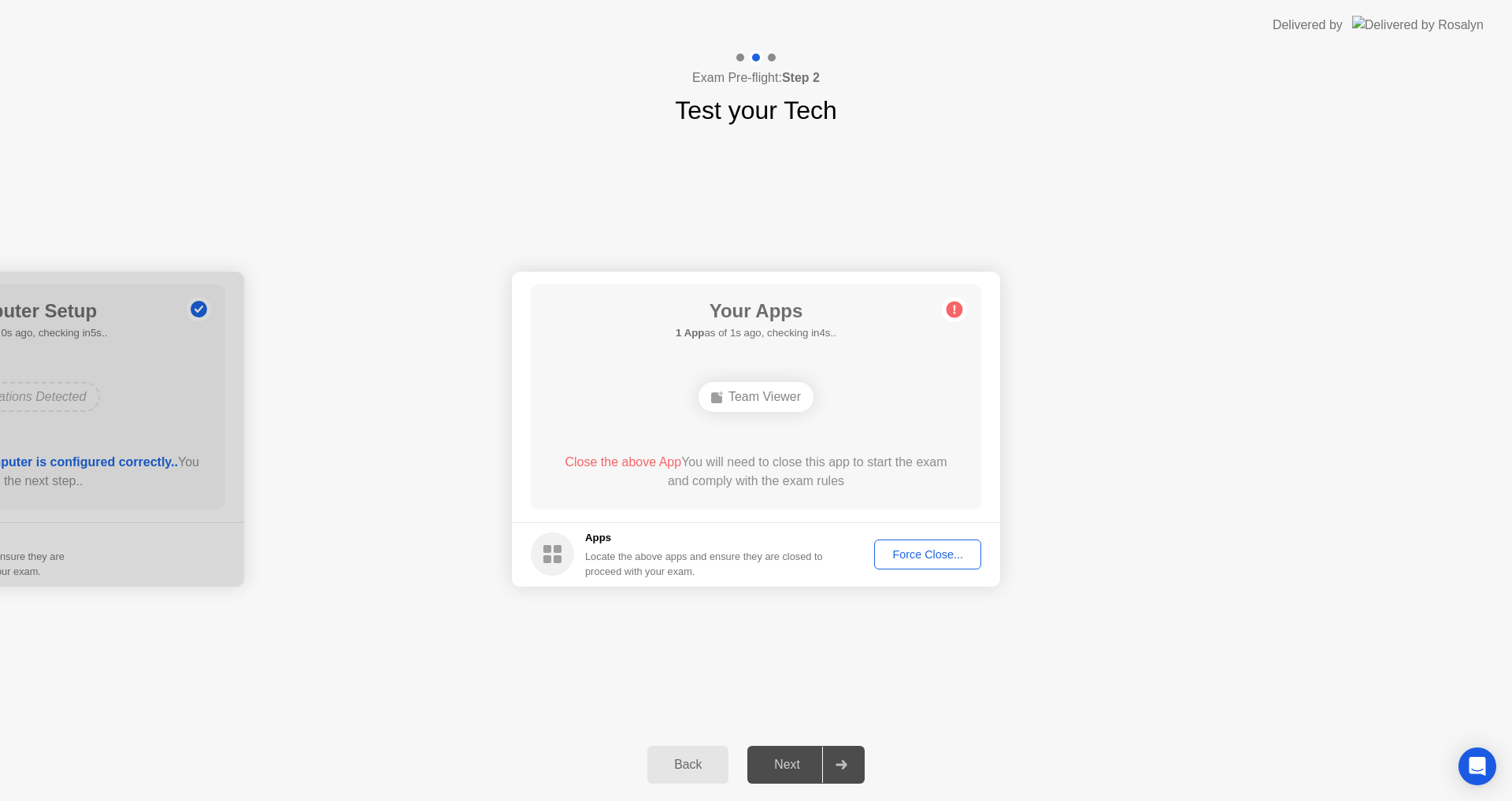
click at [655, 461] on span "Close the above App" at bounding box center [623, 462] width 117 height 13
click at [604, 461] on span "Close the above App" at bounding box center [623, 462] width 117 height 13
drag, startPoint x: 553, startPoint y: 473, endPoint x: 880, endPoint y: 462, distance: 327.2
click at [880, 462] on div "Close the above App You will need to close this app to start the exam and compl…" at bounding box center [756, 472] width 406 height 38
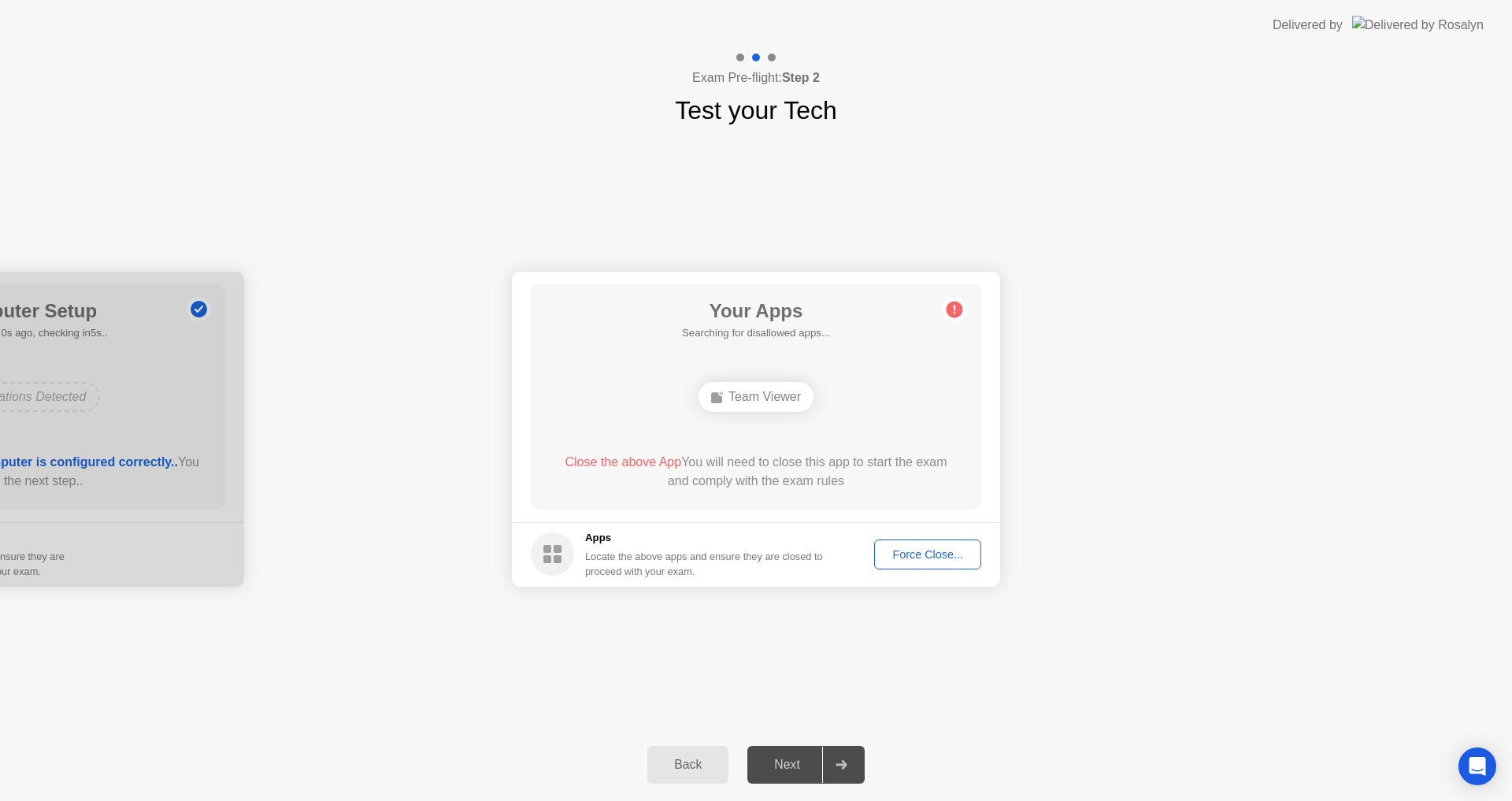
click at [683, 776] on button "Back" at bounding box center [688, 765] width 81 height 38
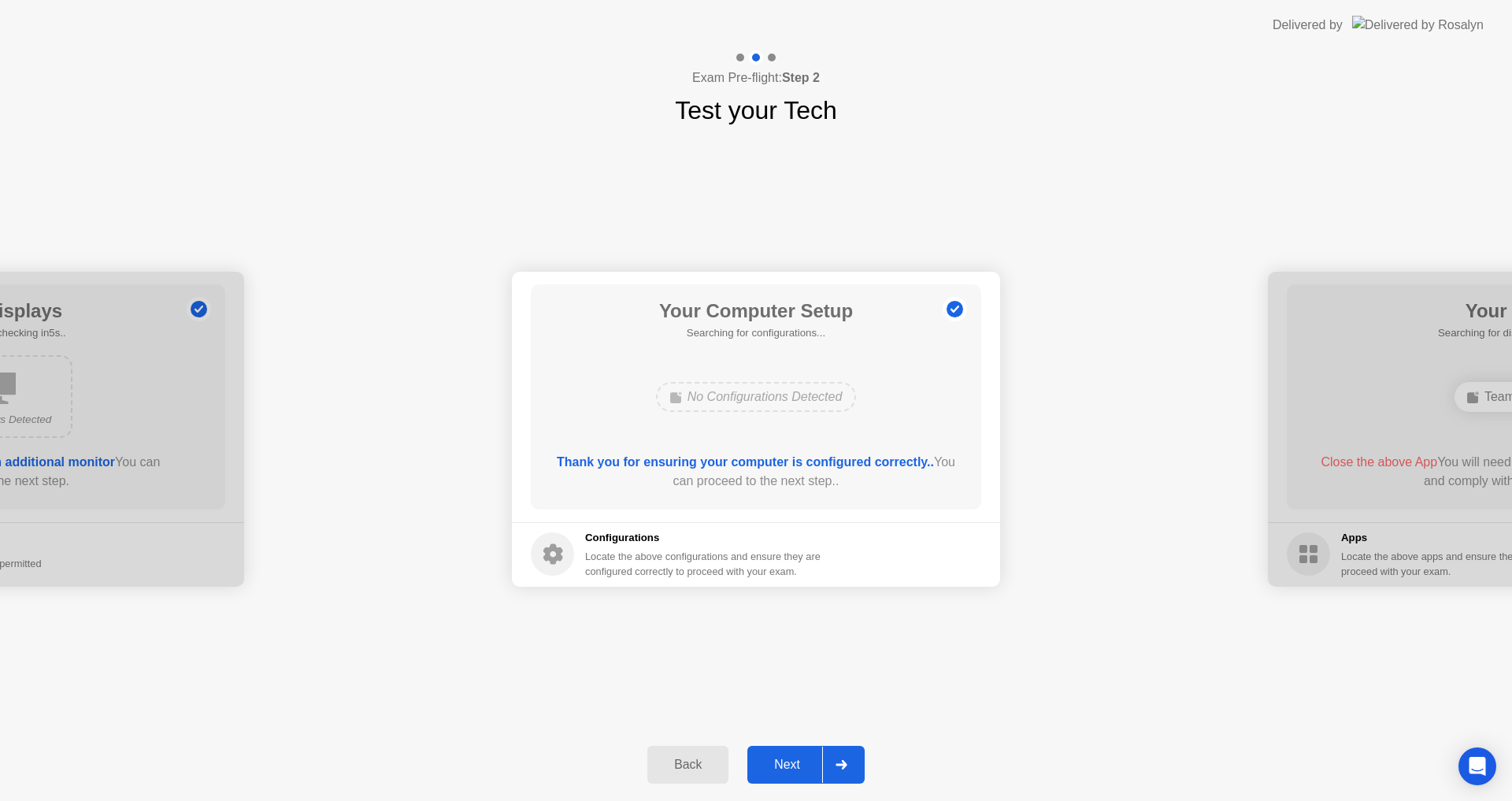
click at [834, 756] on div at bounding box center [841, 765] width 38 height 37
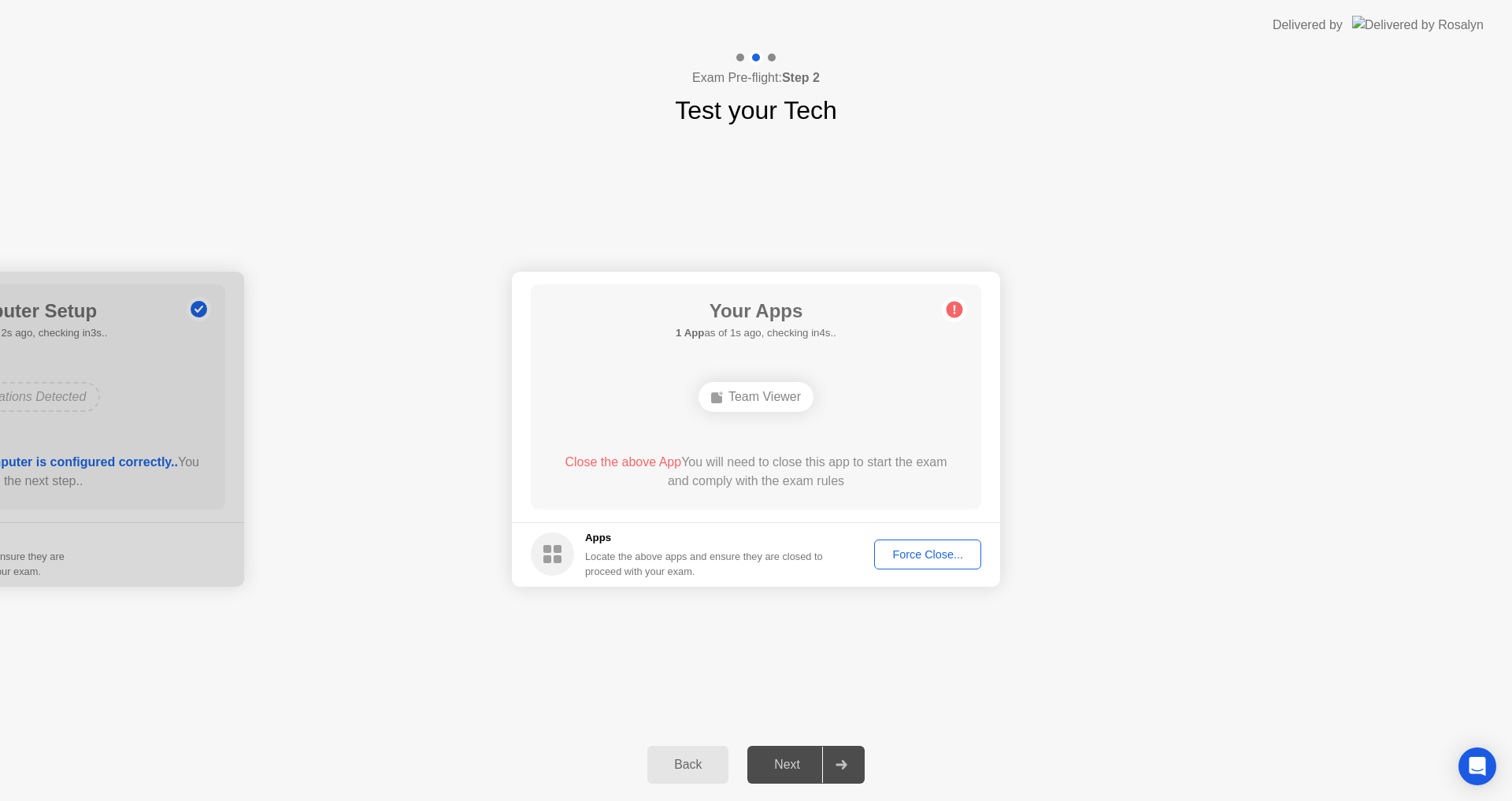
click at [724, 397] on div "Team Viewer" at bounding box center [756, 397] width 115 height 30
click at [941, 543] on button "Force Close..." at bounding box center [928, 554] width 107 height 30
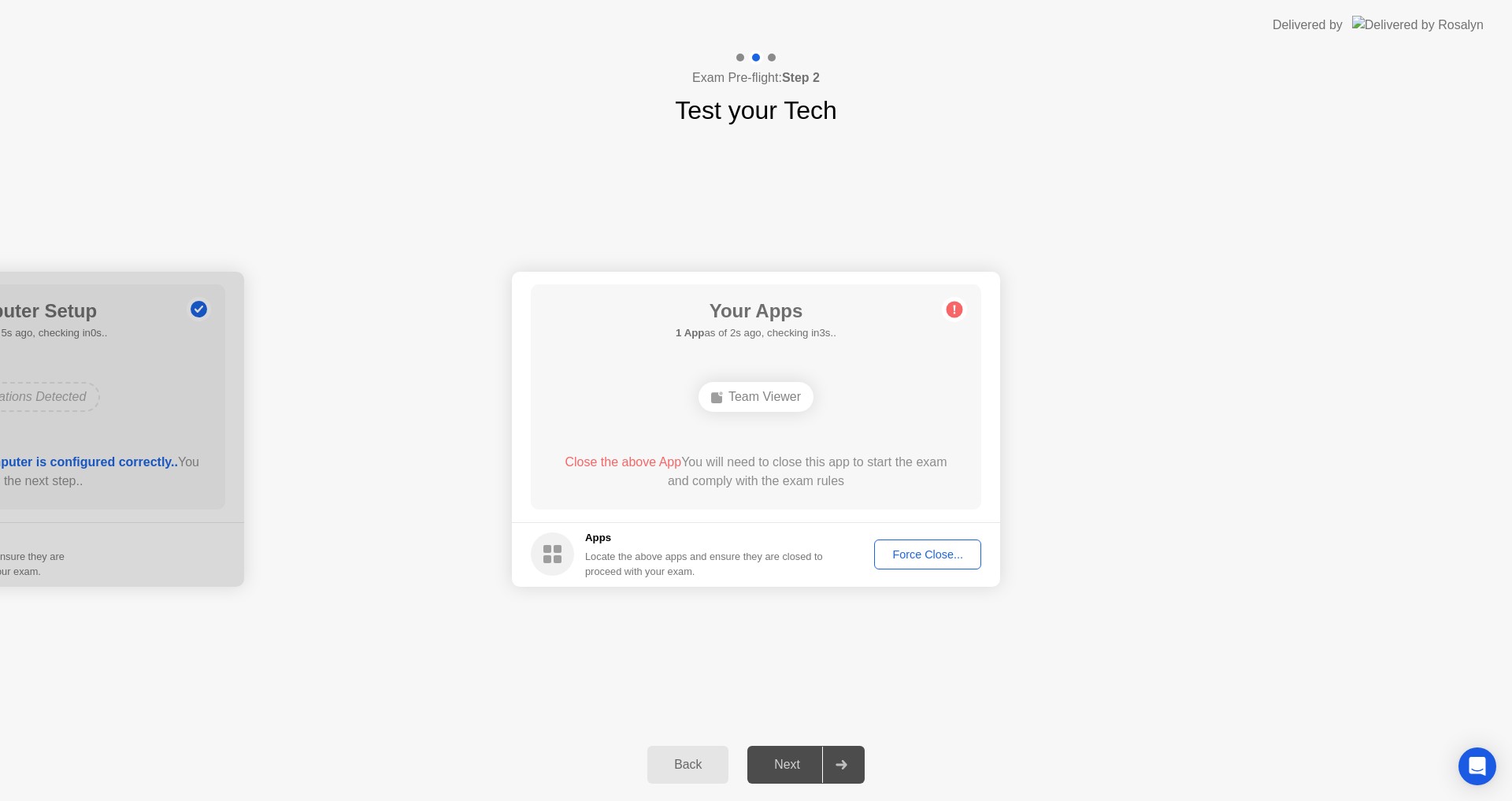
click at [915, 545] on button "Force Close..." at bounding box center [928, 554] width 107 height 30
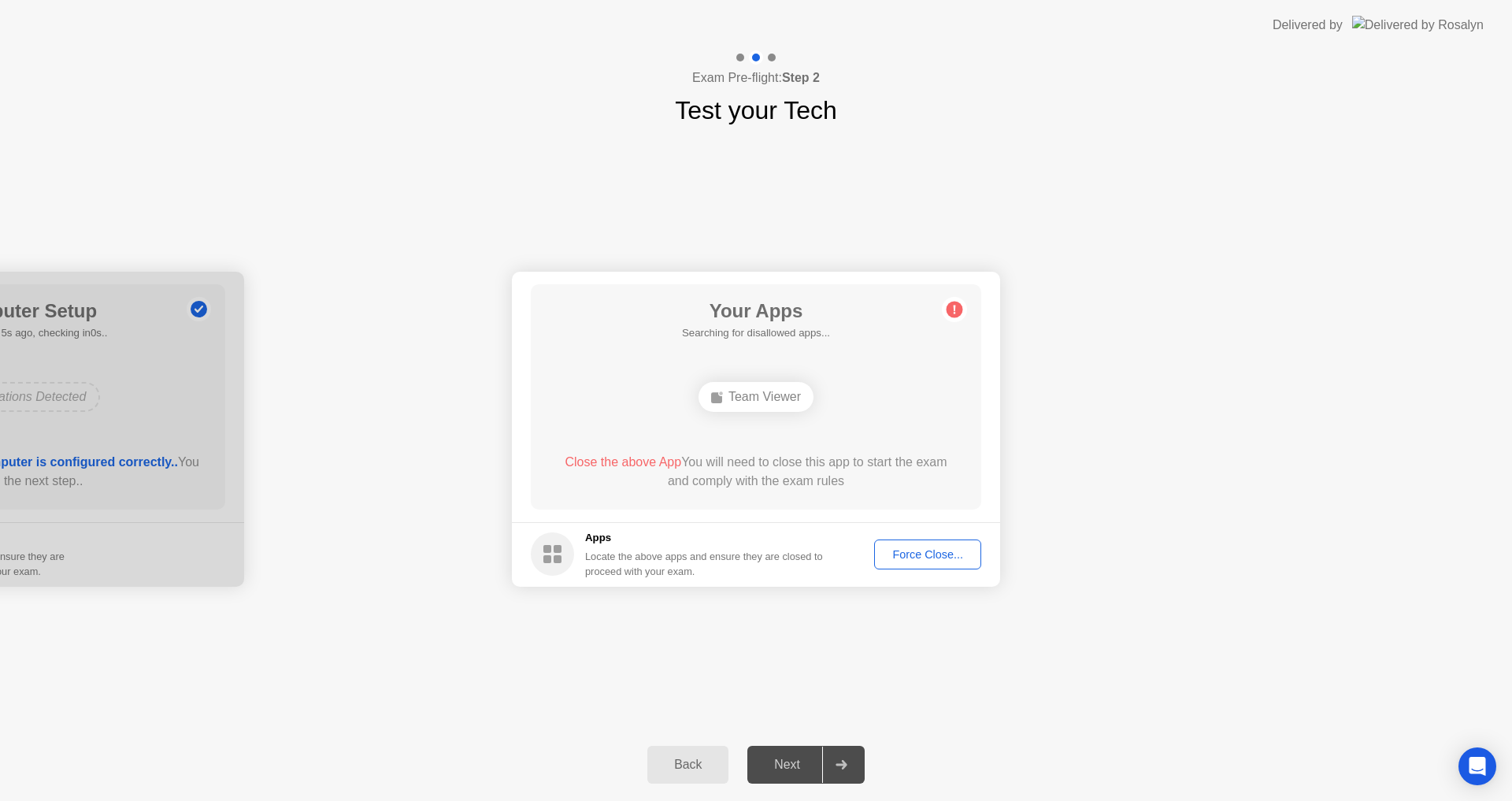
click at [942, 557] on div "Force Close..." at bounding box center [928, 554] width 96 height 12
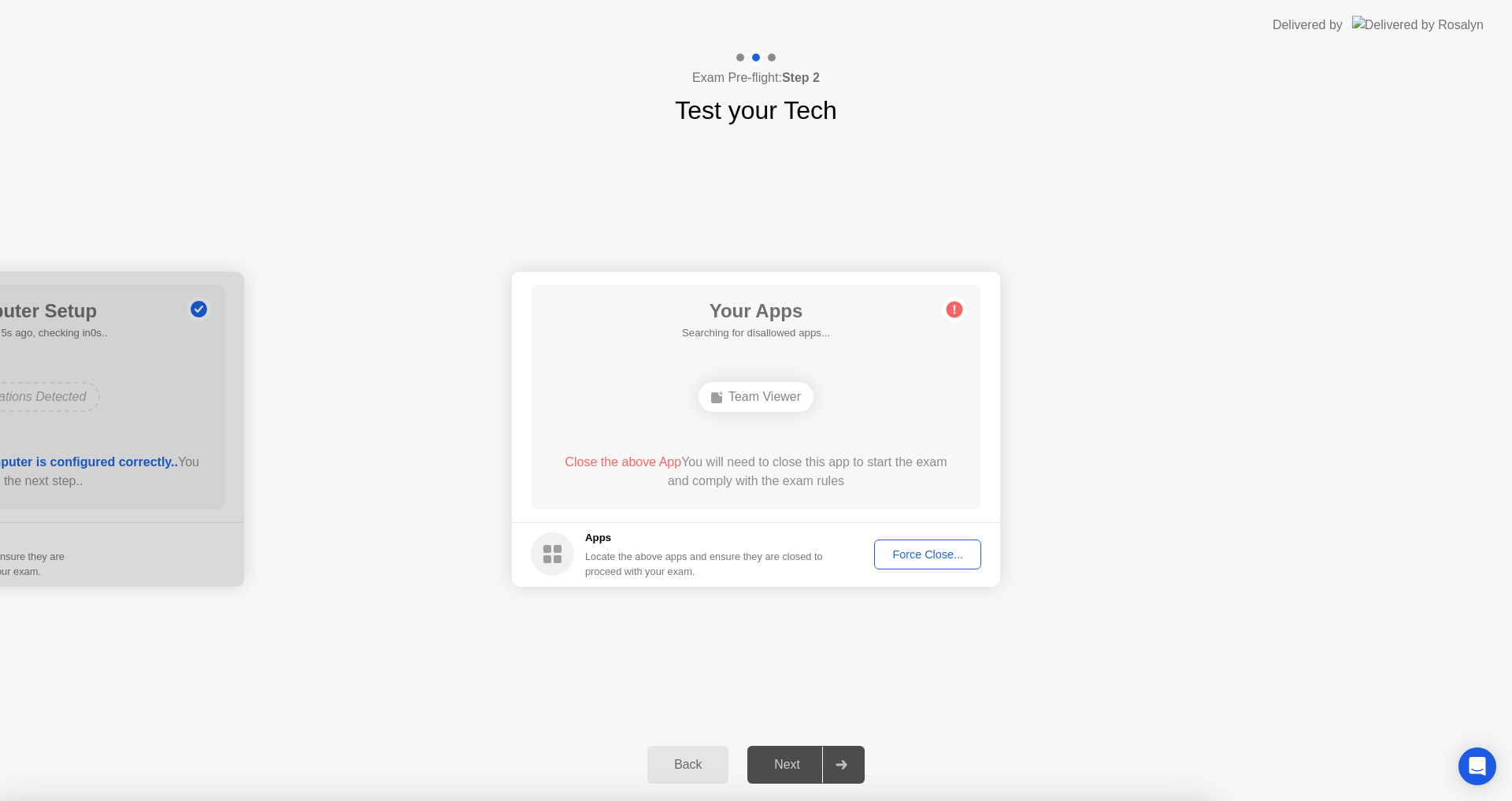
drag, startPoint x: 695, startPoint y: 468, endPoint x: 800, endPoint y: 514, distance: 114.6
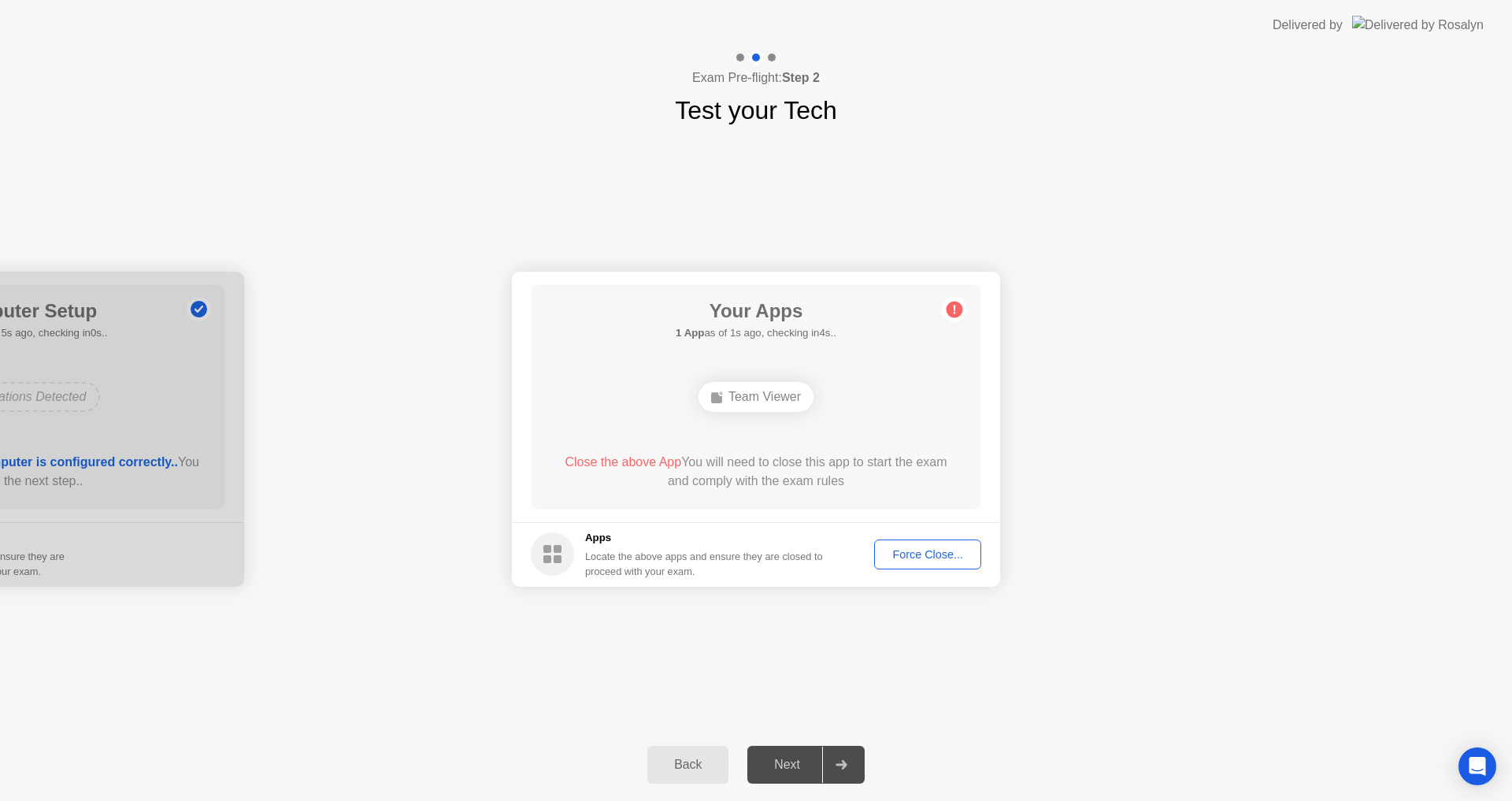
click at [700, 772] on div "Back" at bounding box center [688, 764] width 72 height 14
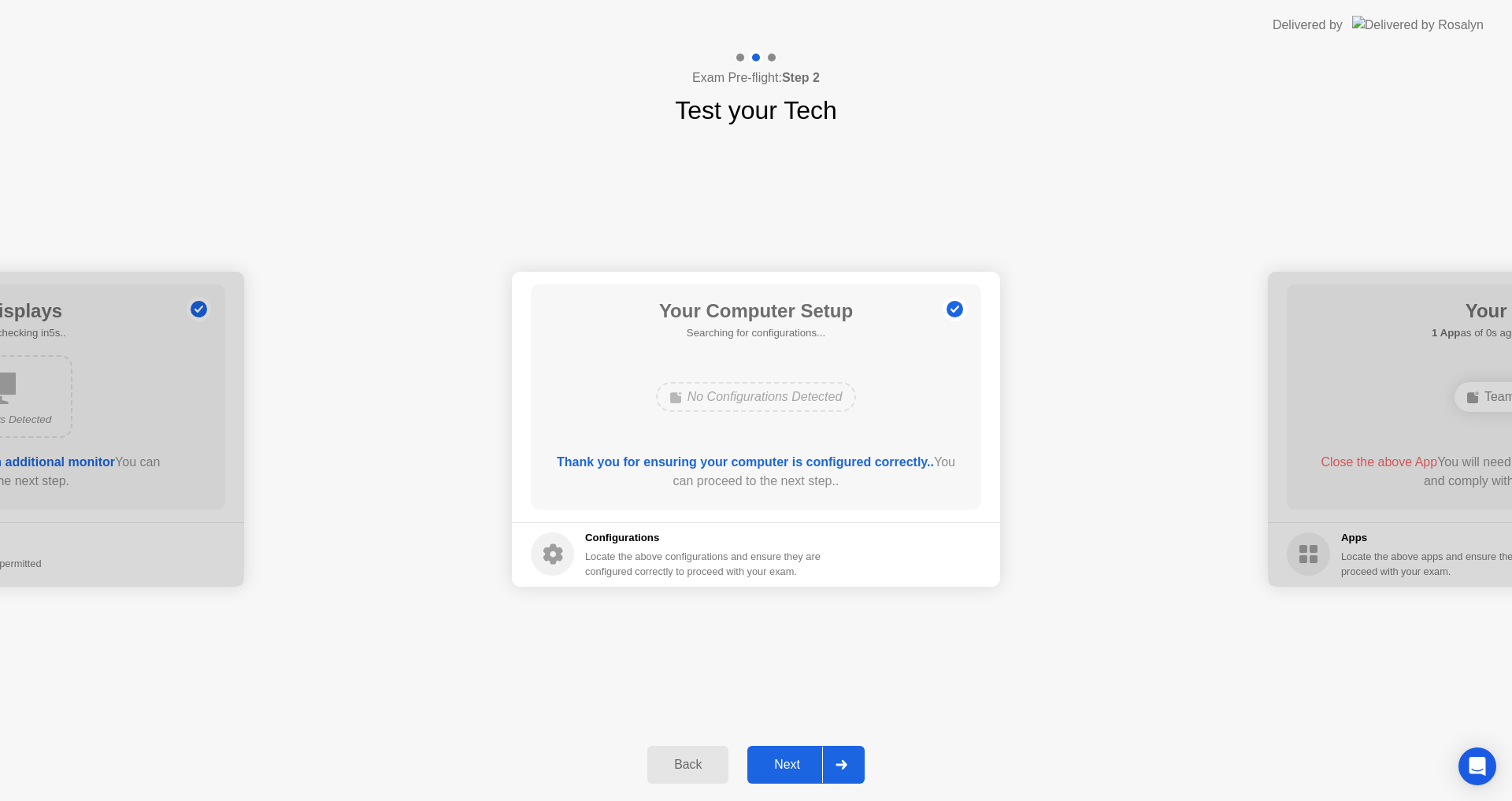
click at [792, 764] on div "Next" at bounding box center [787, 764] width 71 height 14
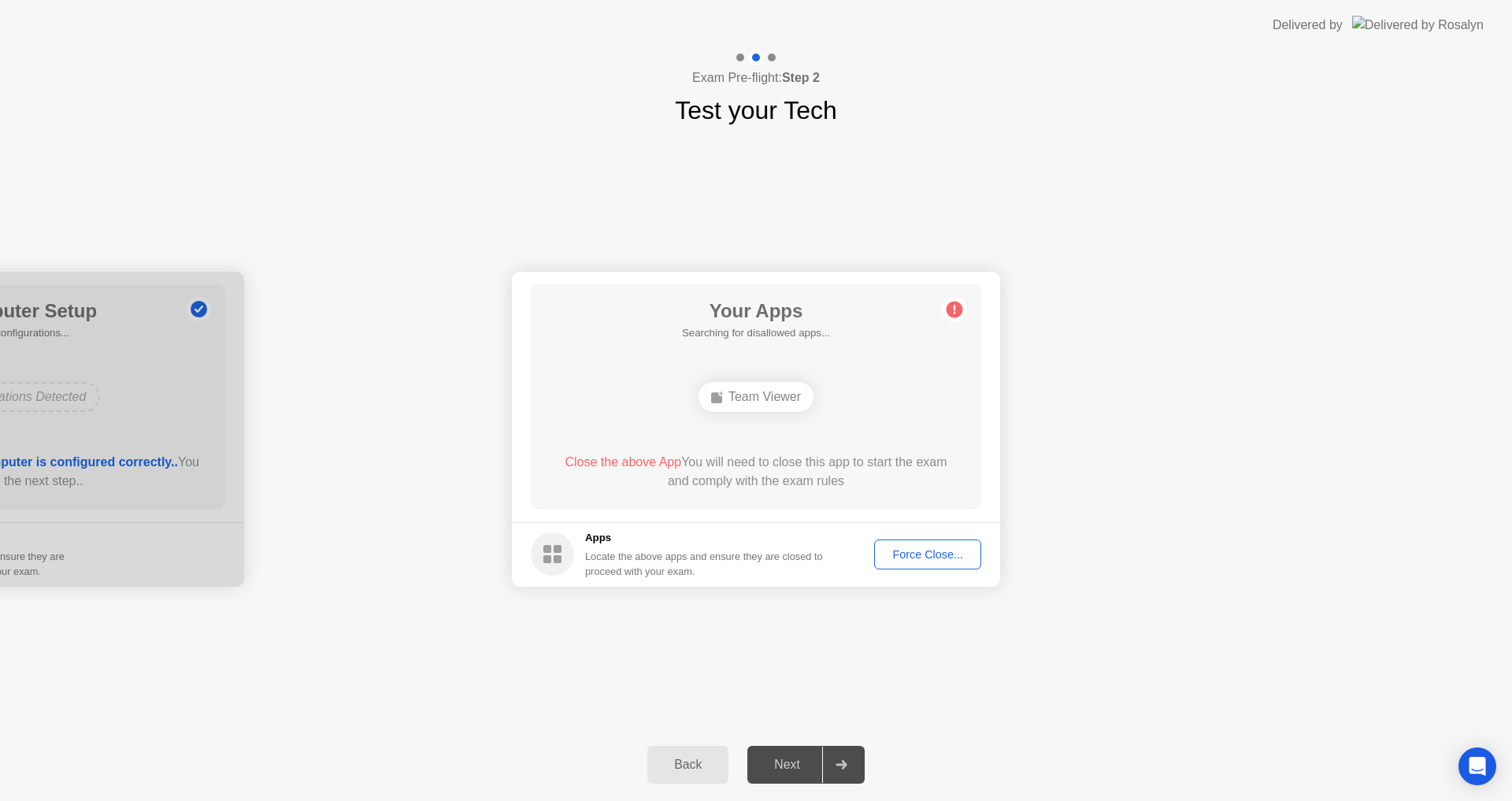
click at [905, 549] on div "Force Close..." at bounding box center [928, 554] width 96 height 12
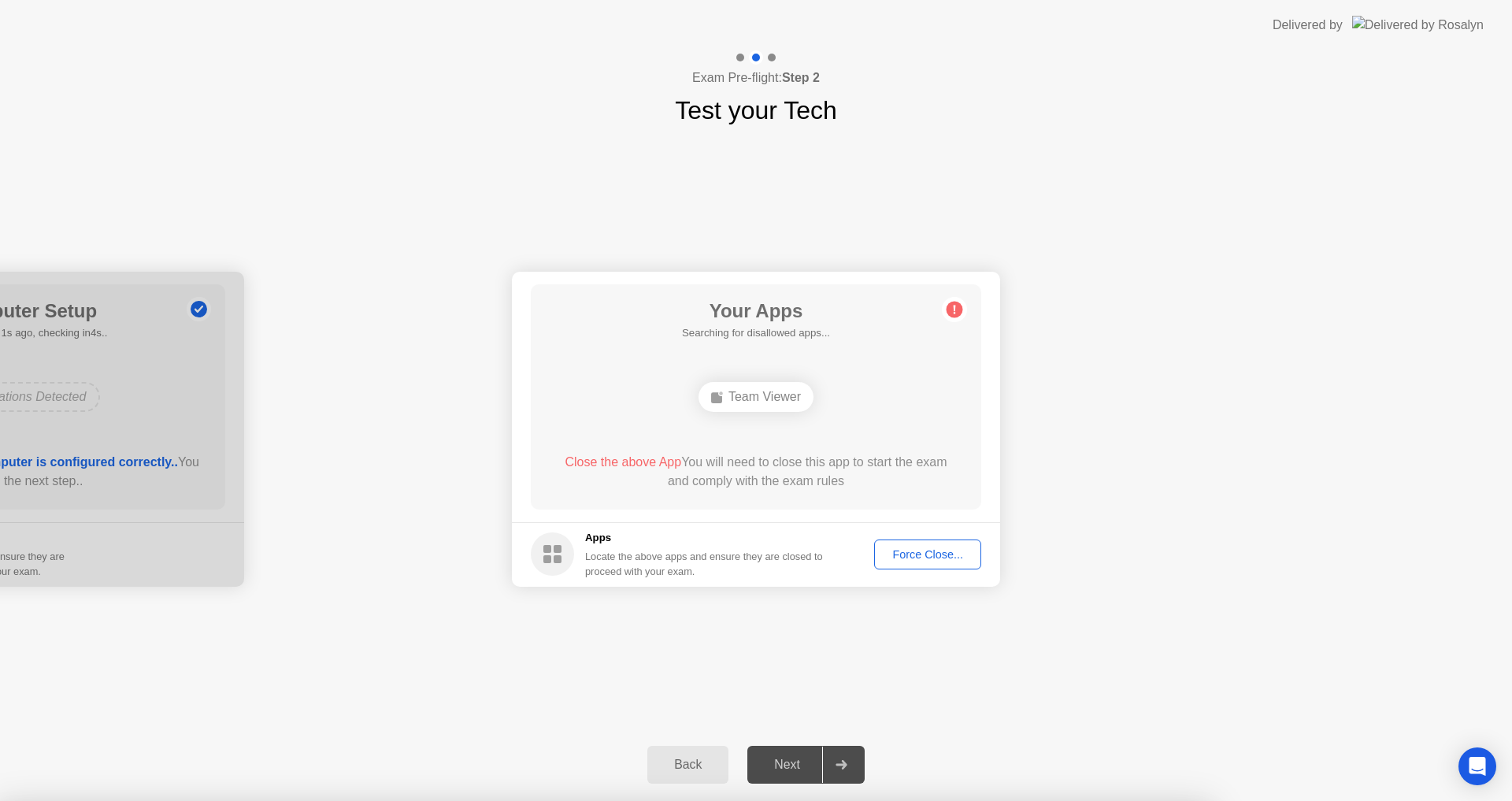
drag, startPoint x: 967, startPoint y: 326, endPoint x: 679, endPoint y: 437, distance: 308.7
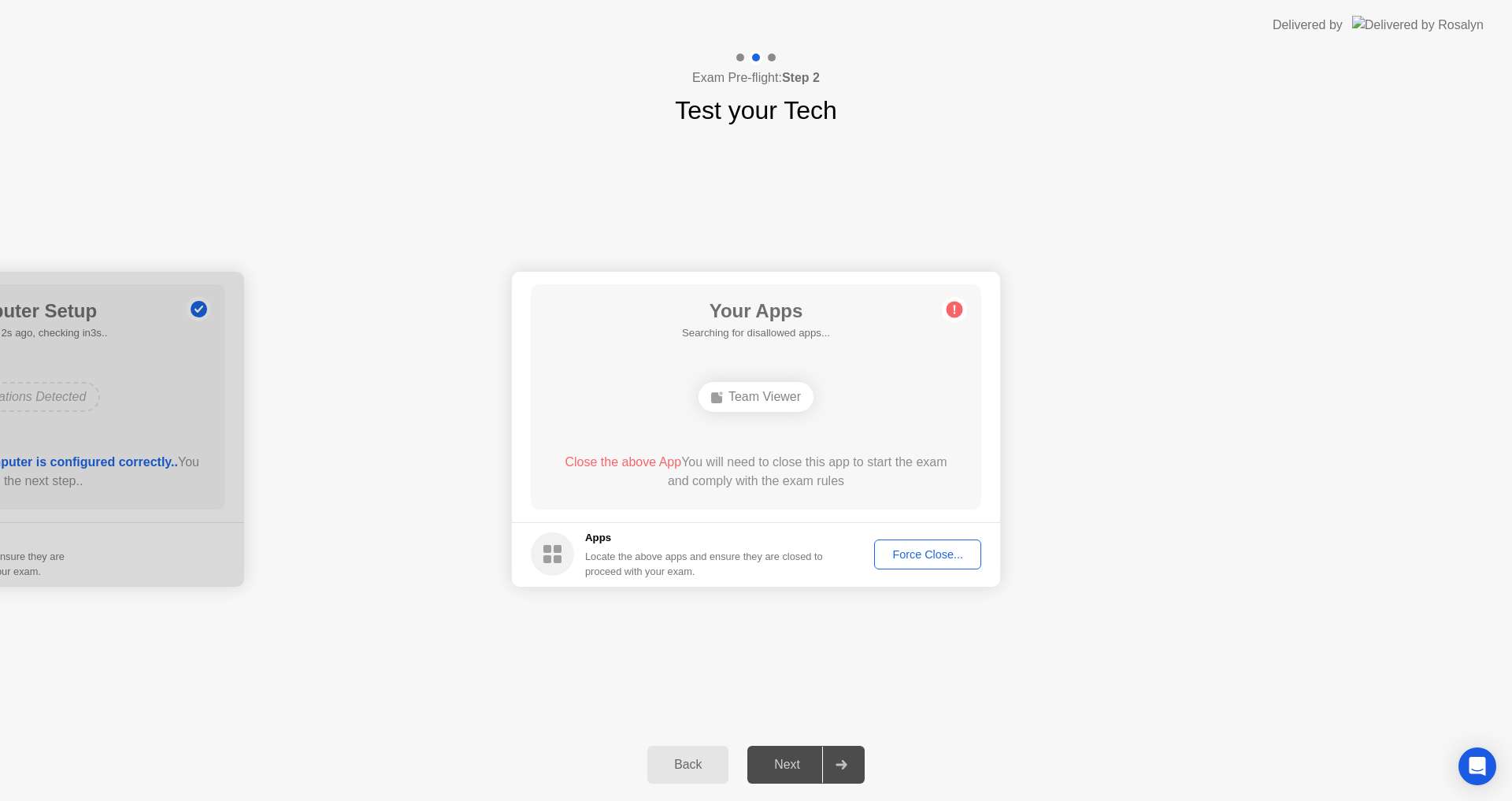
click at [703, 484] on div "Close the above App You will need to close this app to start the exam and compl…" at bounding box center [756, 472] width 406 height 38
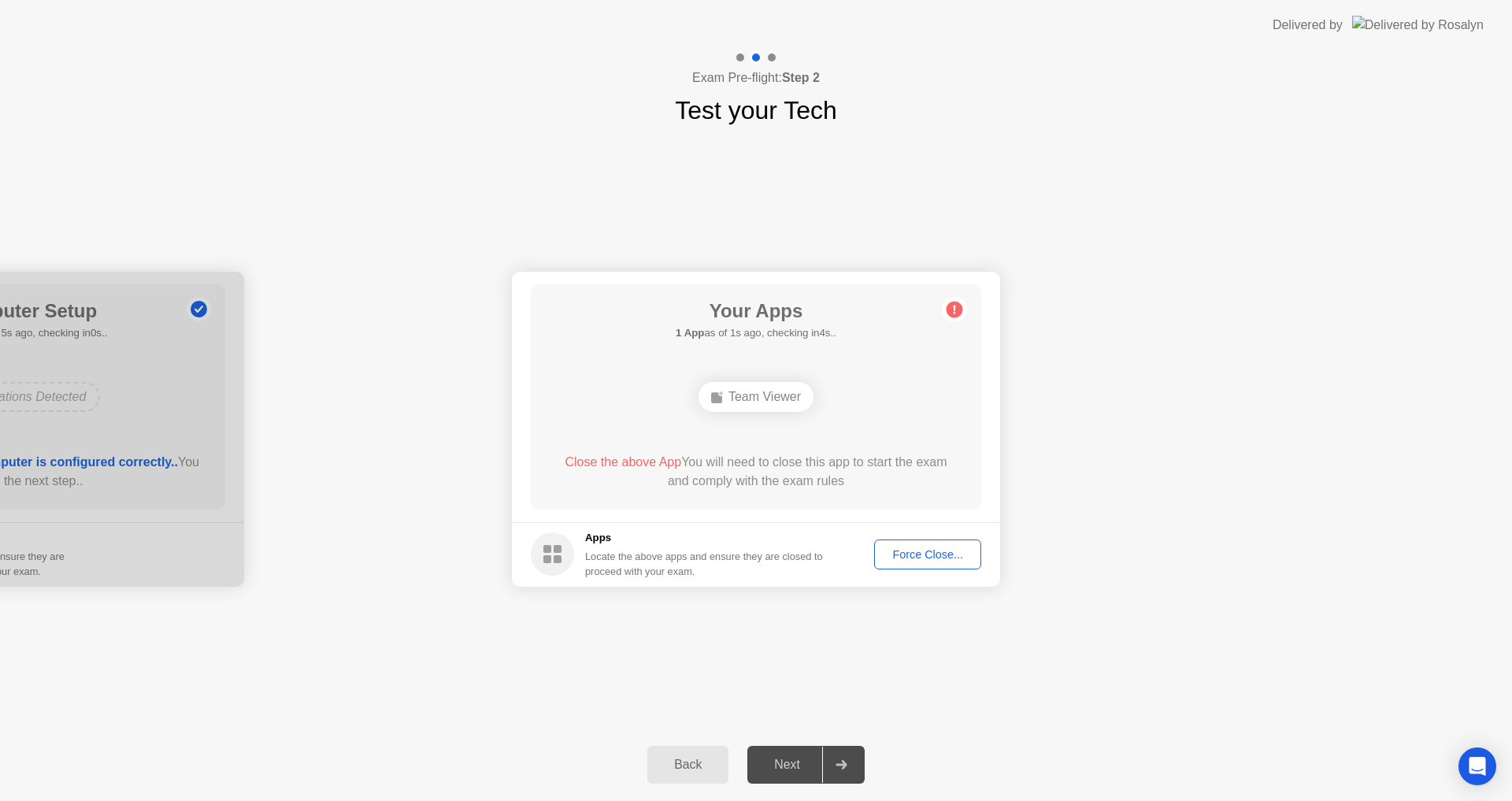
click at [883, 544] on button "Force Close..." at bounding box center [928, 554] width 107 height 30
